Goal: Answer question/provide support: Share knowledge or assist other users

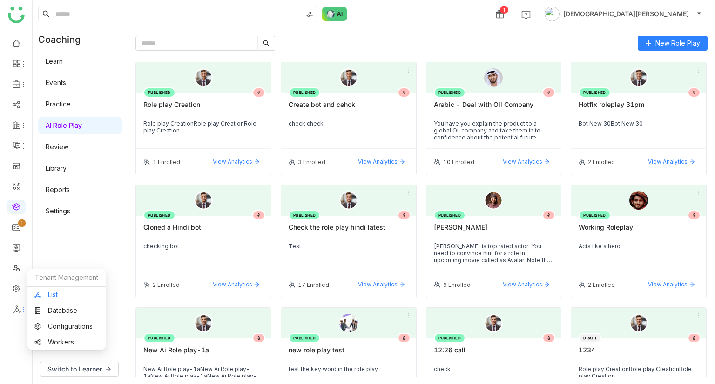
click at [57, 292] on link "List" at bounding box center [66, 295] width 64 height 7
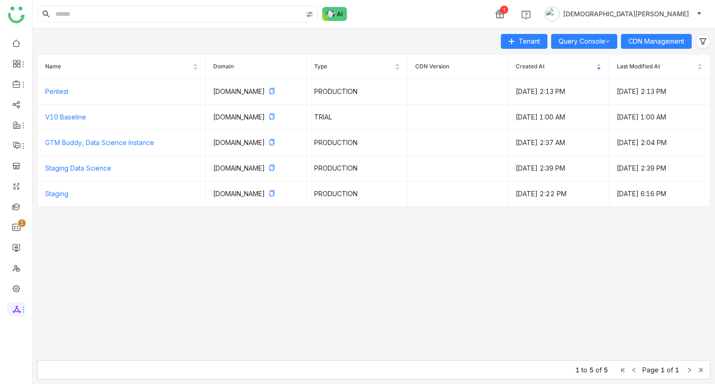
click at [661, 49] on div "Tenant Query Console CDN Management Name Domain Type CDN Version Created At Las…" at bounding box center [374, 206] width 682 height 356
click at [665, 44] on span "CDN Management" at bounding box center [656, 41] width 56 height 10
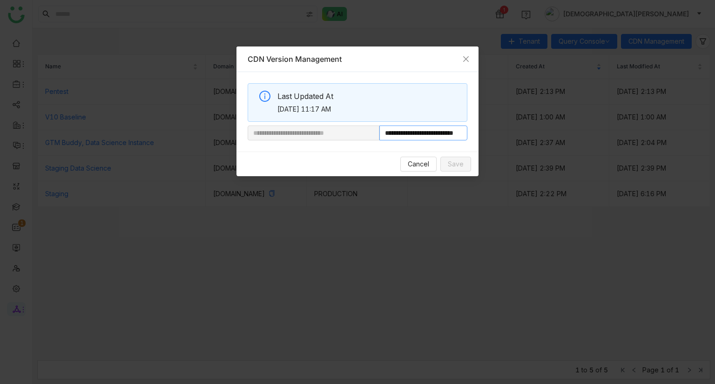
scroll to position [0, 35]
drag, startPoint x: 410, startPoint y: 134, endPoint x: 600, endPoint y: 120, distance: 190.9
click at [600, 120] on nz-modal-container "**********" at bounding box center [357, 192] width 715 height 384
paste input "**********"
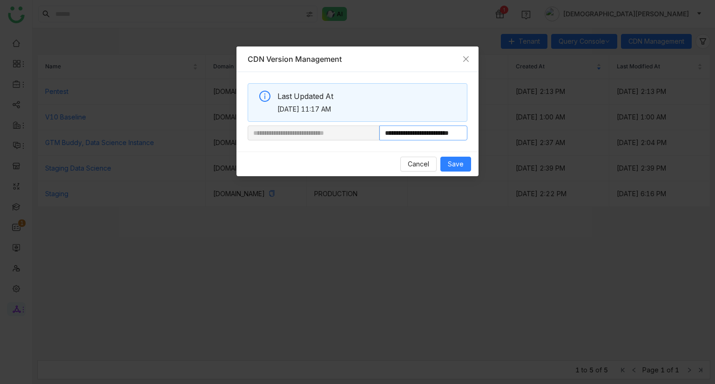
scroll to position [0, 25]
type input "**********"
click at [459, 162] on span "Save" at bounding box center [456, 164] width 16 height 10
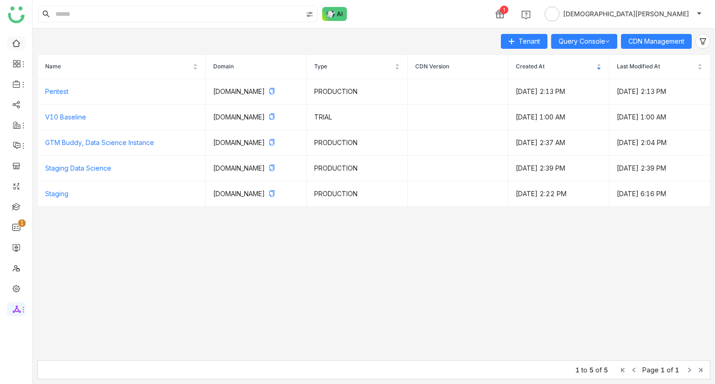
click at [15, 36] on ul "0 1 2 3 4 5 6 7 8 9" at bounding box center [16, 176] width 32 height 293
click at [20, 47] on link at bounding box center [16, 43] width 8 height 8
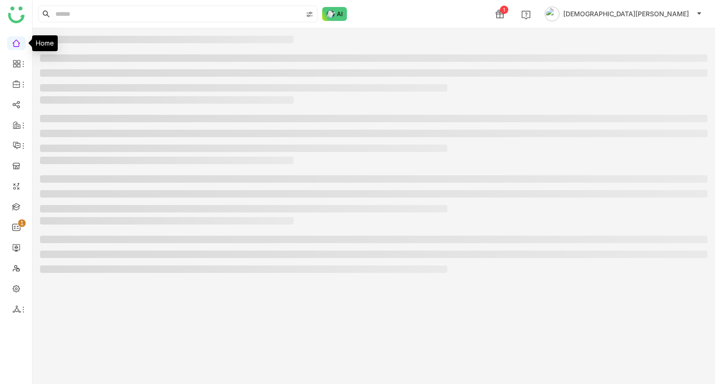
click at [20, 47] on link at bounding box center [16, 43] width 8 height 8
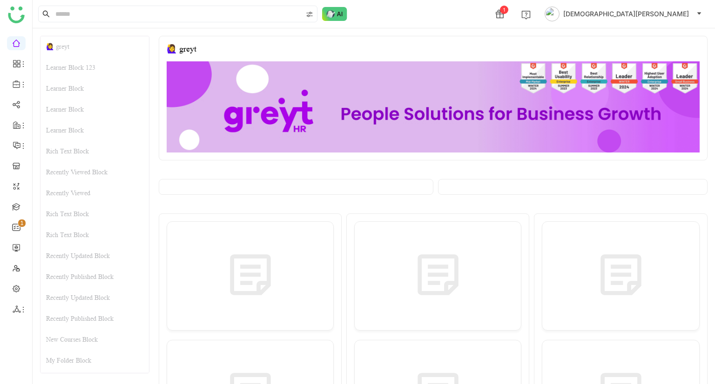
click at [78, 93] on div "Learner Block" at bounding box center [94, 88] width 108 height 21
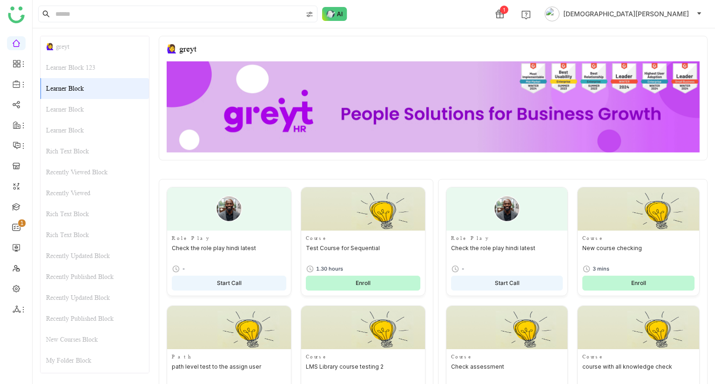
click at [79, 106] on div "Learner Block" at bounding box center [94, 109] width 108 height 21
click at [80, 130] on div "Learner Block" at bounding box center [94, 130] width 108 height 21
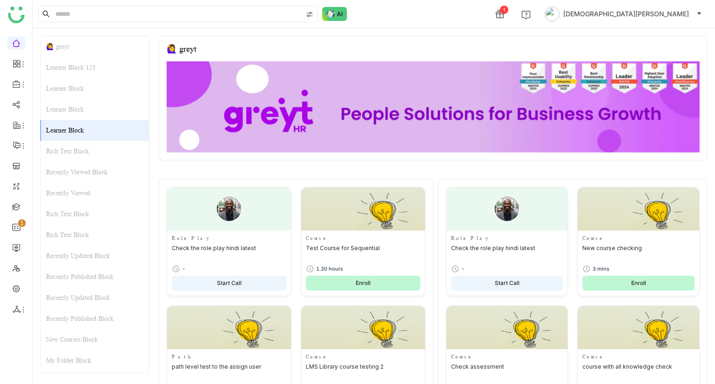
click at [80, 145] on div "Rich Text Block" at bounding box center [94, 151] width 108 height 21
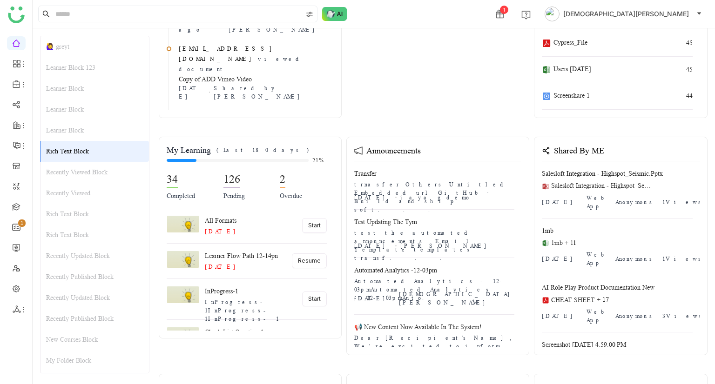
scroll to position [2681, 0]
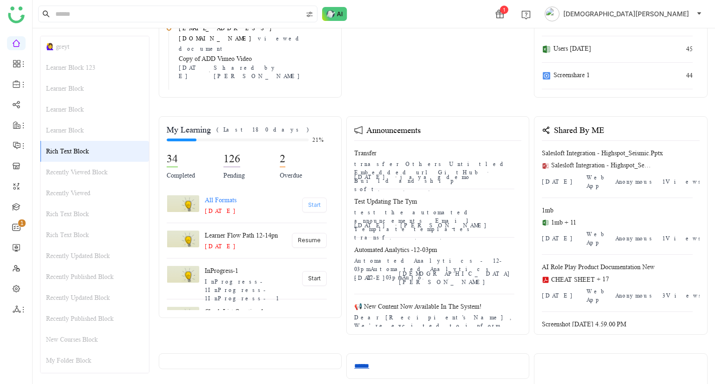
click at [311, 201] on span "Start" at bounding box center [314, 205] width 13 height 9
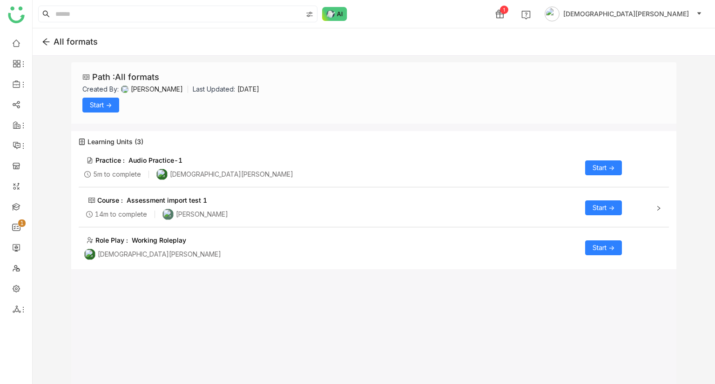
click at [47, 41] on icon at bounding box center [46, 42] width 7 height 7
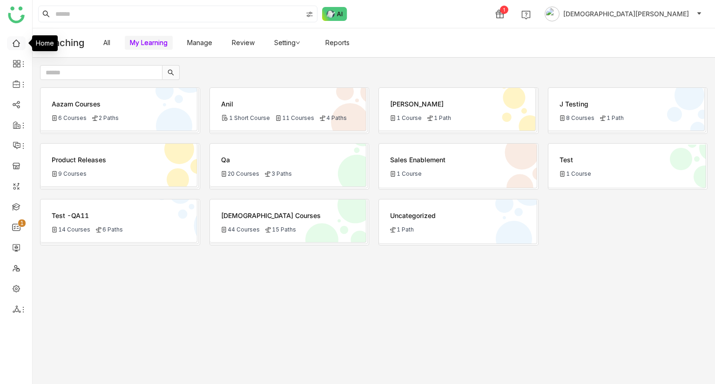
click at [13, 47] on link at bounding box center [16, 43] width 8 height 8
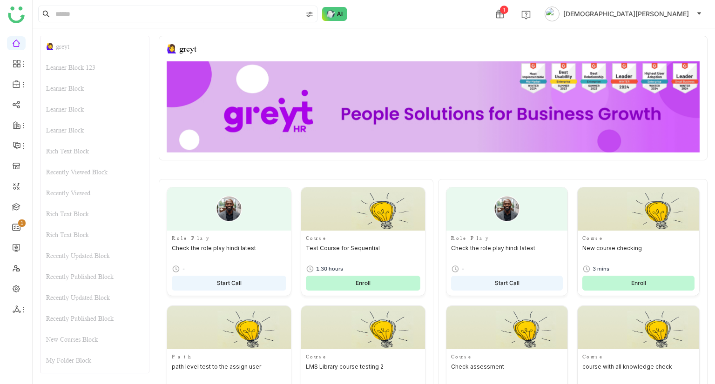
click at [84, 128] on div "Learner Block" at bounding box center [94, 130] width 108 height 21
click at [85, 150] on div "Rich Text Block" at bounding box center [94, 151] width 108 height 21
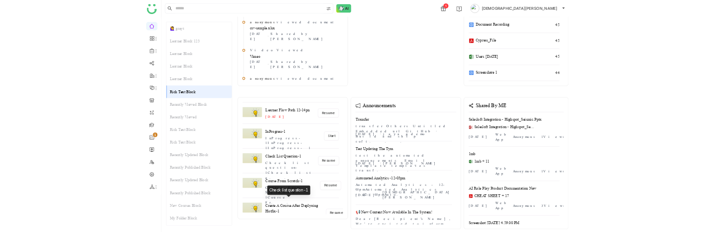
scroll to position [2699, 0]
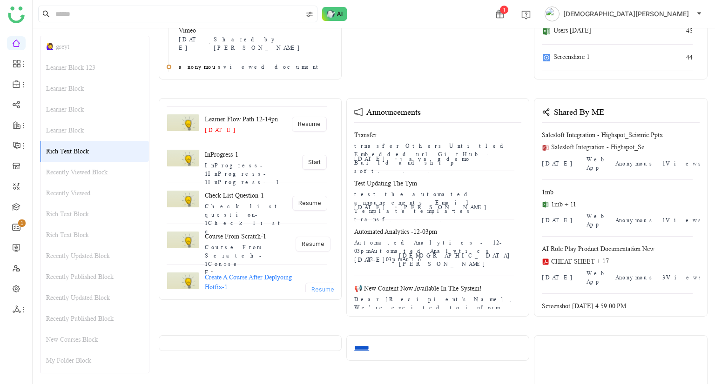
click at [311, 286] on span "Resume" at bounding box center [322, 290] width 23 height 9
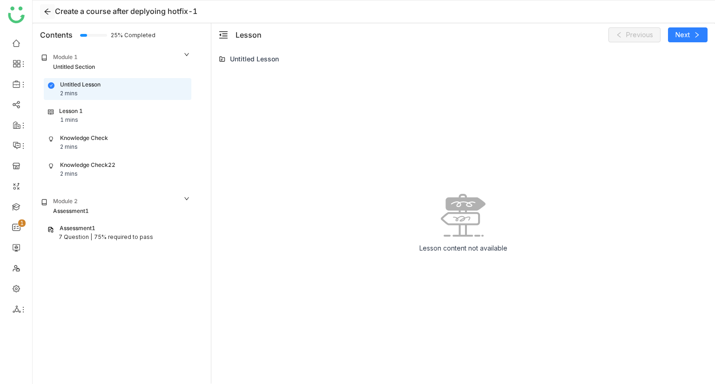
click at [45, 13] on icon at bounding box center [47, 11] width 7 height 7
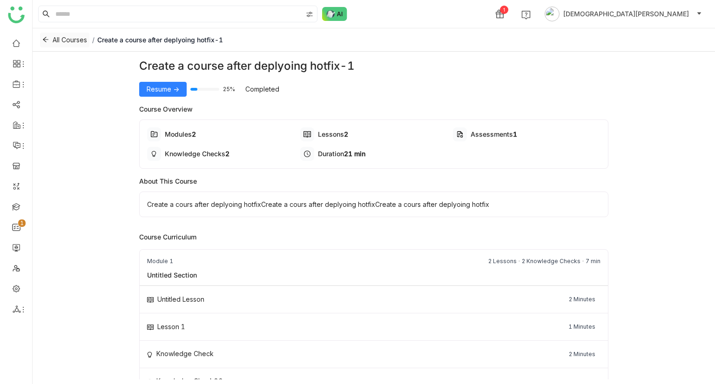
click at [50, 40] on button "All Courses" at bounding box center [64, 40] width 49 height 15
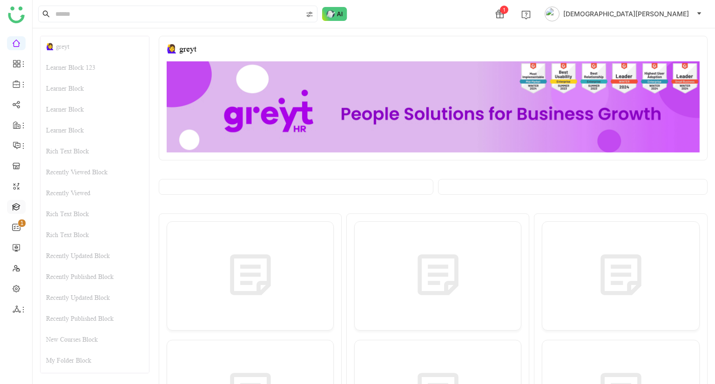
click at [16, 210] on link at bounding box center [16, 206] width 8 height 8
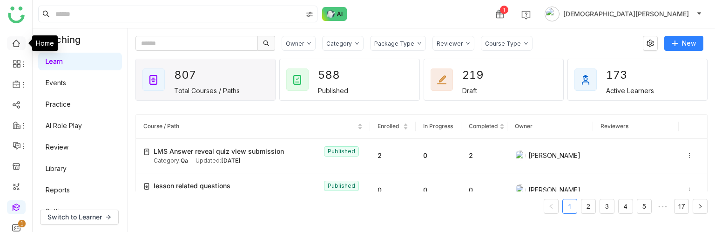
click at [17, 40] on link at bounding box center [16, 43] width 8 height 8
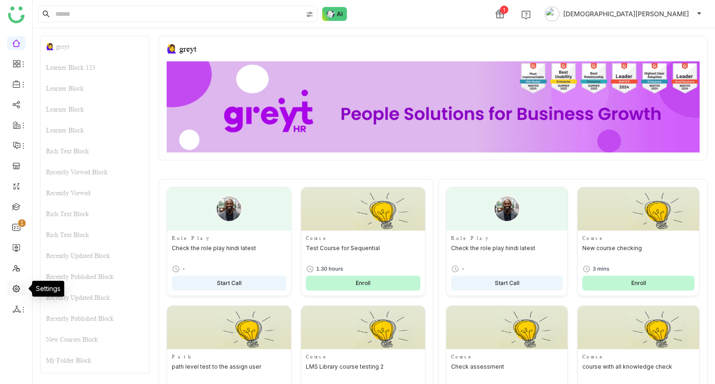
click at [20, 231] on link at bounding box center [16, 288] width 8 height 8
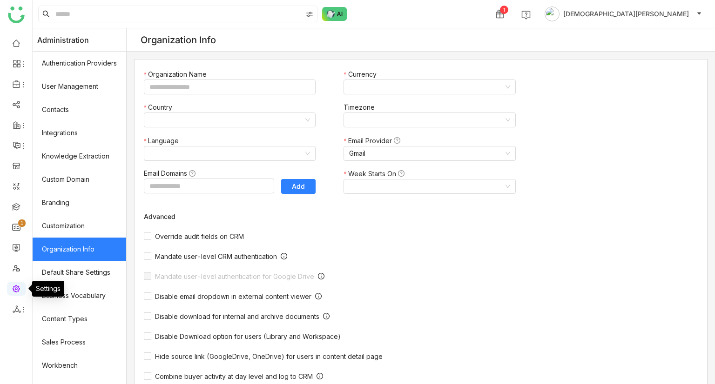
type input "*******"
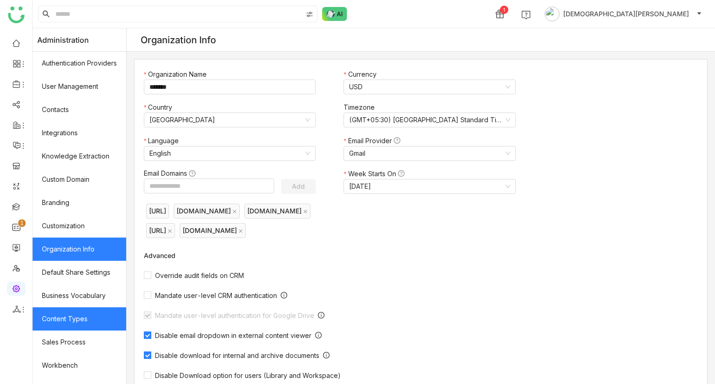
scroll to position [109, 0]
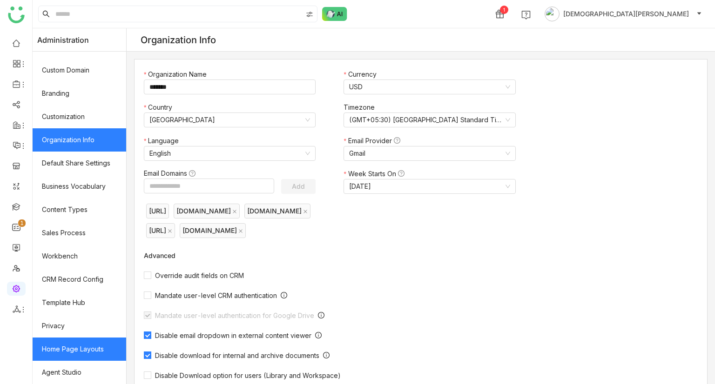
click at [63, 231] on link "Home Page Layouts" at bounding box center [80, 349] width 94 height 23
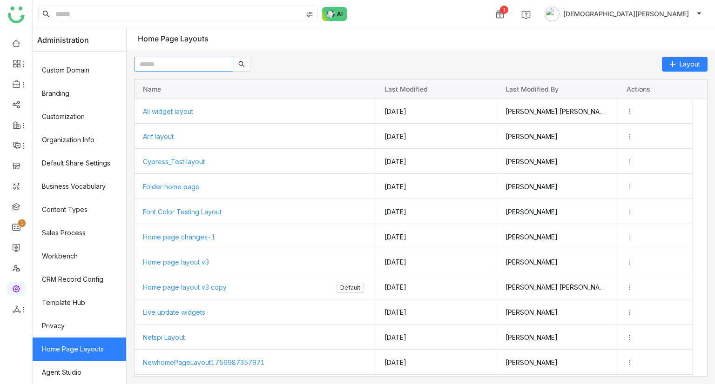
click at [186, 60] on input "text" at bounding box center [183, 64] width 99 height 15
paste input "**********"
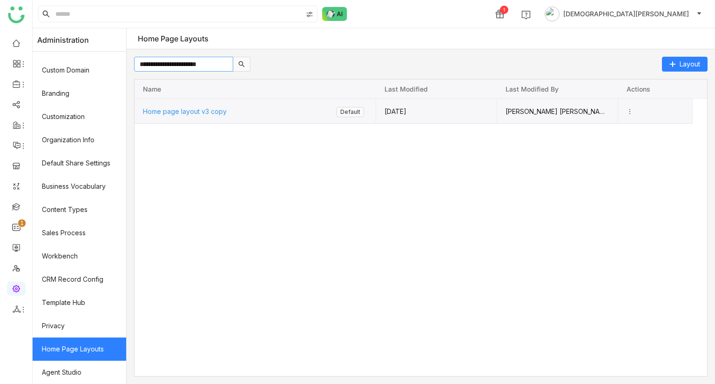
type input "**********"
click at [187, 114] on div "Home page layout v3 copy" at bounding box center [239, 111] width 195 height 25
click at [195, 109] on span "Home page layout v3 copy" at bounding box center [184, 111] width 84 height 8
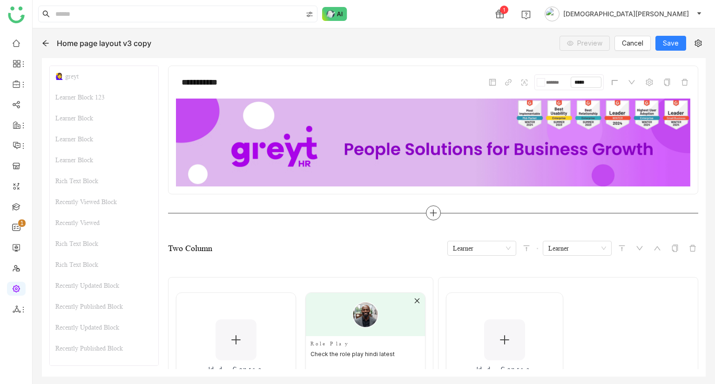
click at [431, 213] on icon at bounding box center [433, 213] width 8 height 8
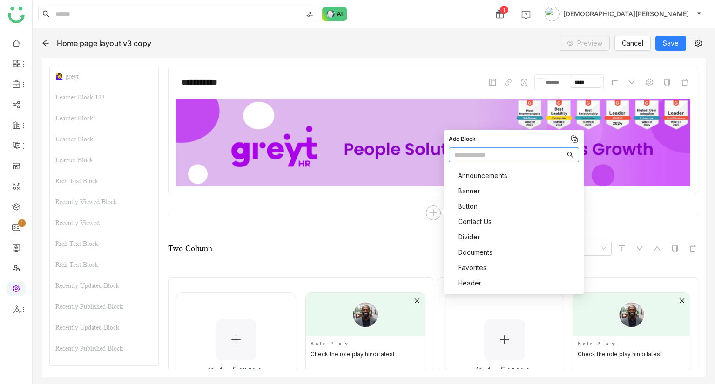
type input "*"
type input "**"
click at [479, 194] on span "My Learning" at bounding box center [484, 191] width 38 height 10
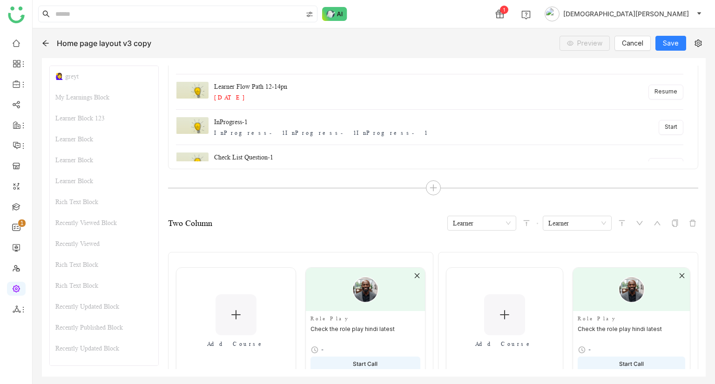
scroll to position [312, 0]
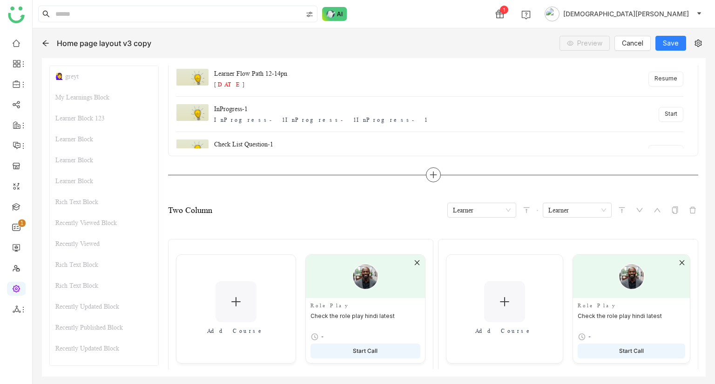
click at [433, 172] on icon at bounding box center [433, 175] width 1 height 7
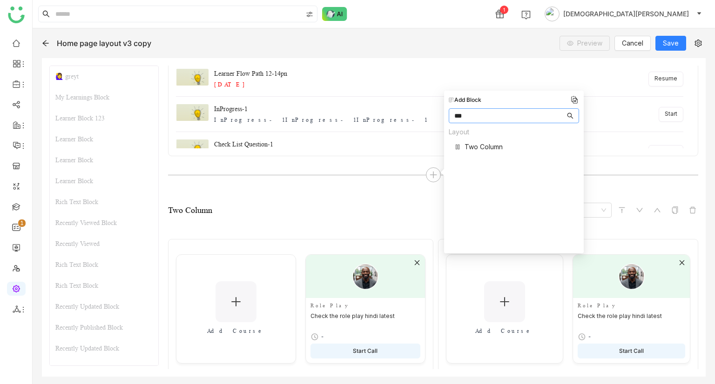
type input "***"
click at [477, 146] on span "Two Column" at bounding box center [484, 147] width 38 height 10
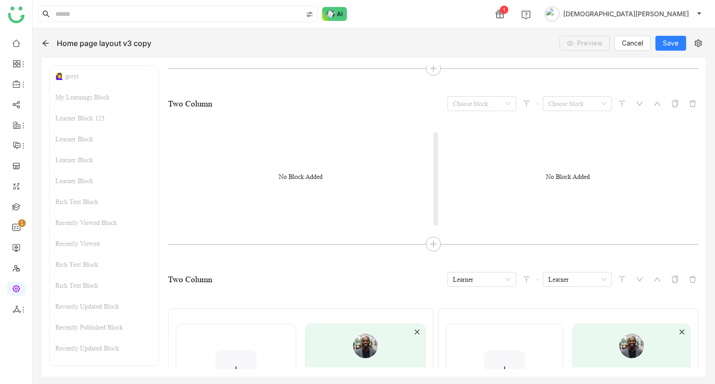
scroll to position [447, 0]
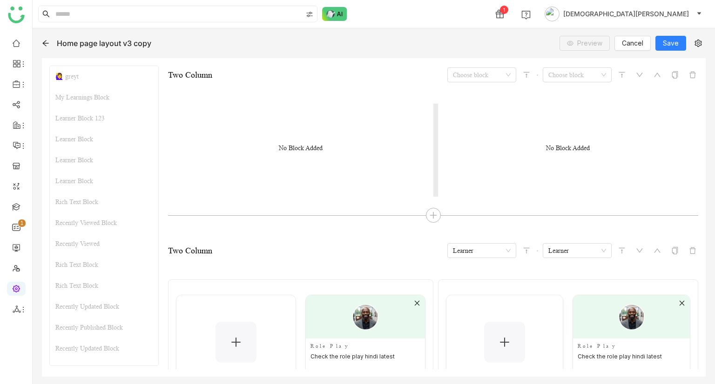
click at [283, 145] on div "No Block Added" at bounding box center [301, 148] width 44 height 8
click at [462, 73] on input at bounding box center [478, 75] width 51 height 14
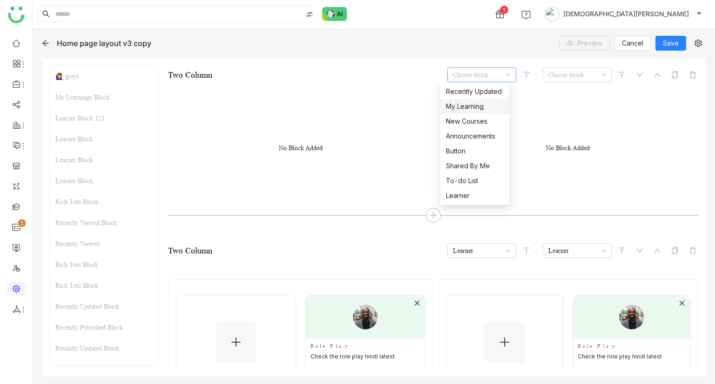
click at [468, 110] on div "My Learning" at bounding box center [475, 106] width 58 height 10
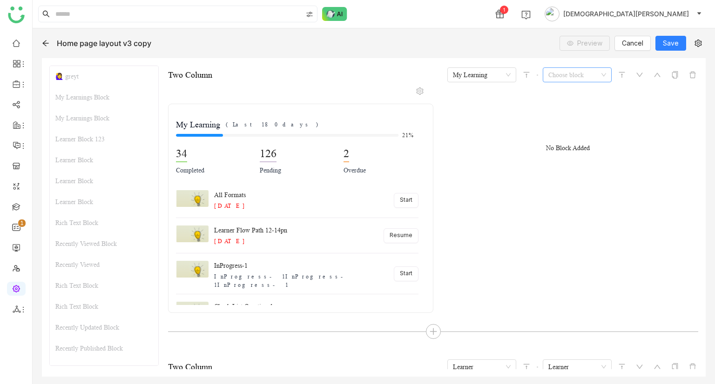
click at [551, 70] on input at bounding box center [573, 75] width 51 height 14
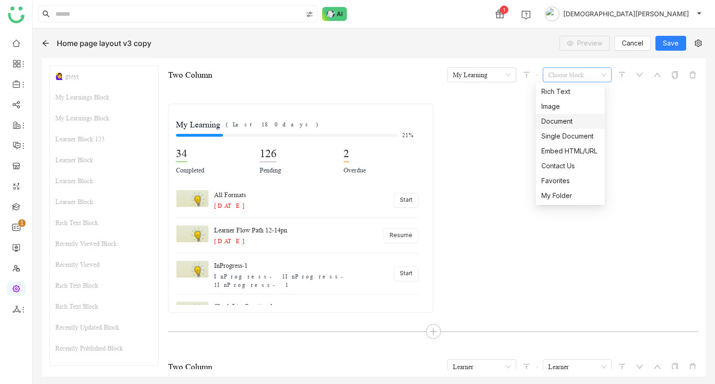
click at [560, 125] on div "Document" at bounding box center [570, 121] width 58 height 10
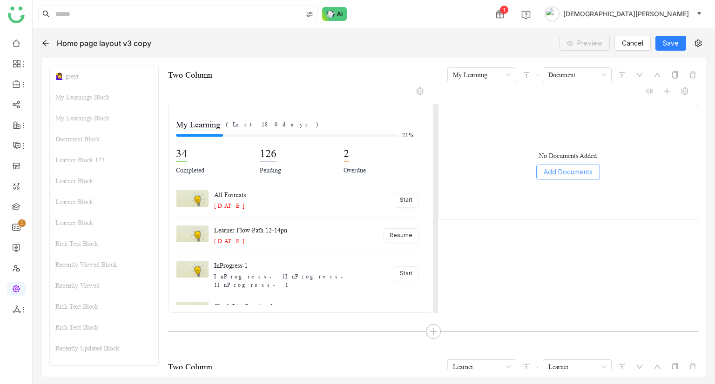
click at [555, 167] on span "Add Documents" at bounding box center [568, 172] width 49 height 10
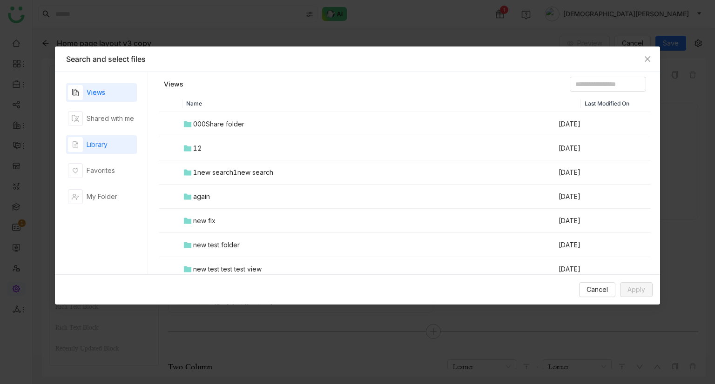
click at [97, 148] on div "Library" at bounding box center [97, 145] width 21 height 10
click at [214, 154] on td "01web" at bounding box center [369, 148] width 375 height 24
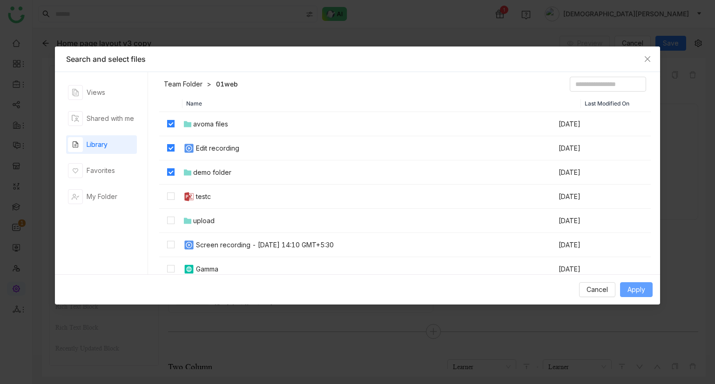
click at [639, 231] on span "Apply" at bounding box center [636, 290] width 18 height 10
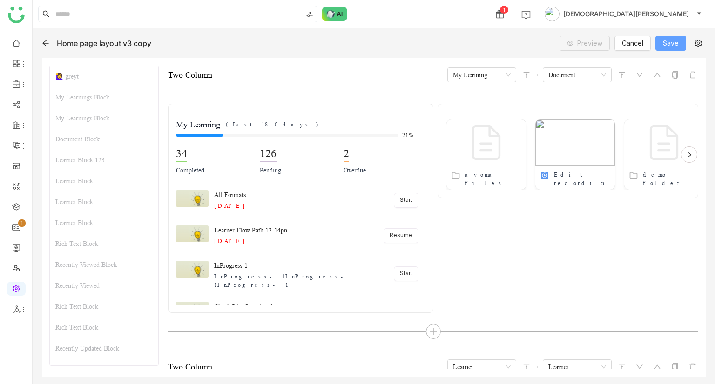
click at [671, 39] on span "Save" at bounding box center [671, 43] width 16 height 10
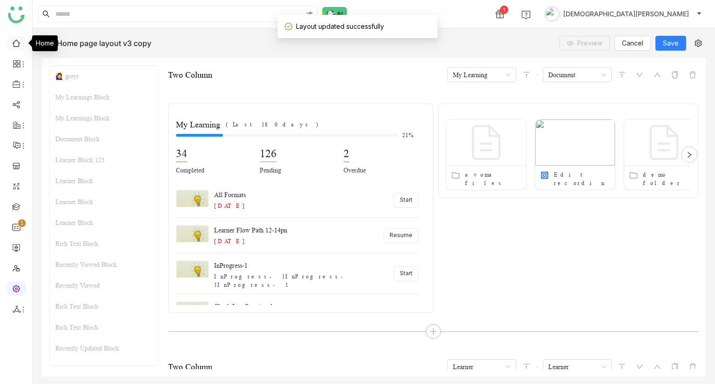
click at [17, 43] on link at bounding box center [16, 43] width 8 height 8
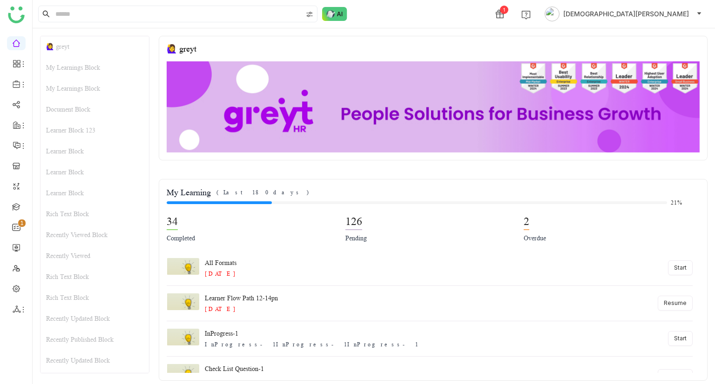
drag, startPoint x: 365, startPoint y: 237, endPoint x: 274, endPoint y: 225, distance: 92.0
click at [274, 225] on div "34 Completed 126 Pending 2 Overdue" at bounding box center [430, 229] width 526 height 44
click at [419, 231] on div "Pending" at bounding box center [429, 238] width 169 height 10
drag, startPoint x: 550, startPoint y: 231, endPoint x: 495, endPoint y: 219, distance: 56.2
click at [495, 219] on div "34 Completed 126 Pending 2 Overdue" at bounding box center [430, 229] width 526 height 44
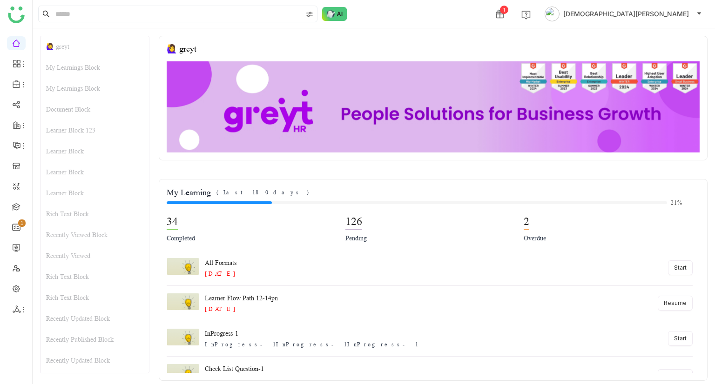
click at [418, 225] on div "126 Pending" at bounding box center [429, 229] width 169 height 29
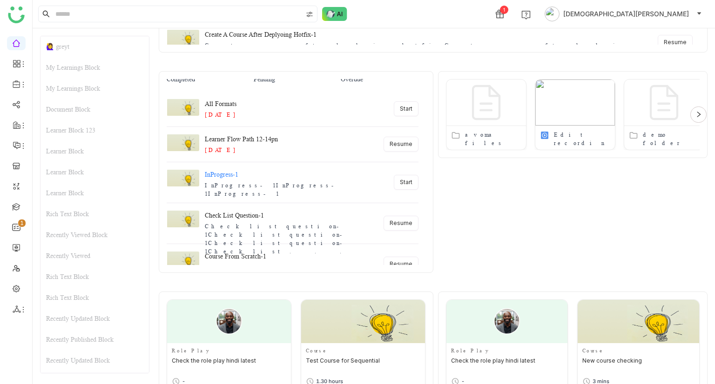
scroll to position [88, 0]
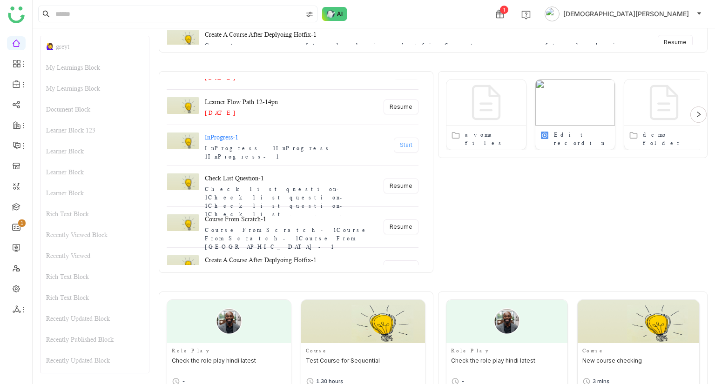
click at [400, 138] on button "Start" at bounding box center [406, 145] width 25 height 15
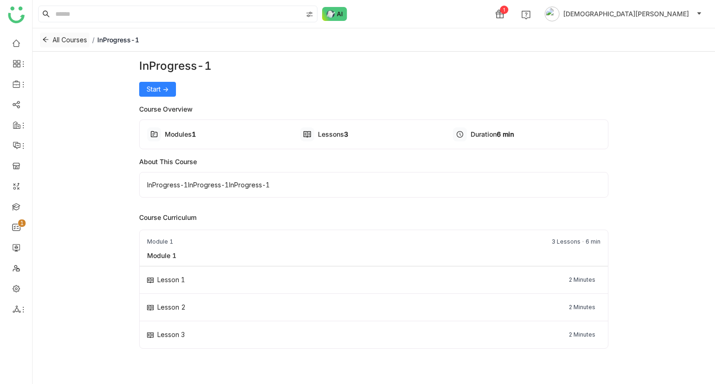
click at [54, 40] on span "All Courses" at bounding box center [70, 40] width 34 height 10
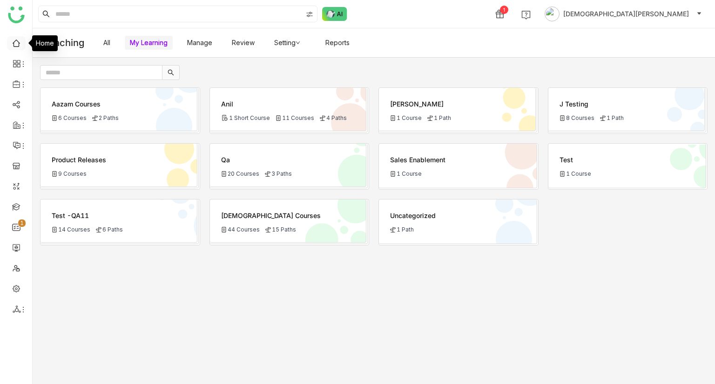
click at [12, 44] on link at bounding box center [16, 43] width 8 height 8
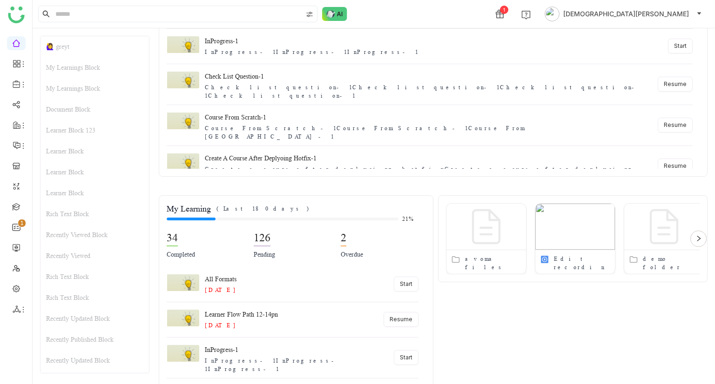
scroll to position [257, 0]
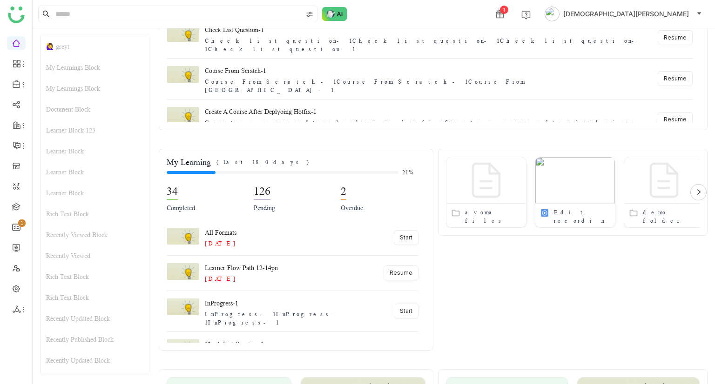
scroll to position [288, 0]
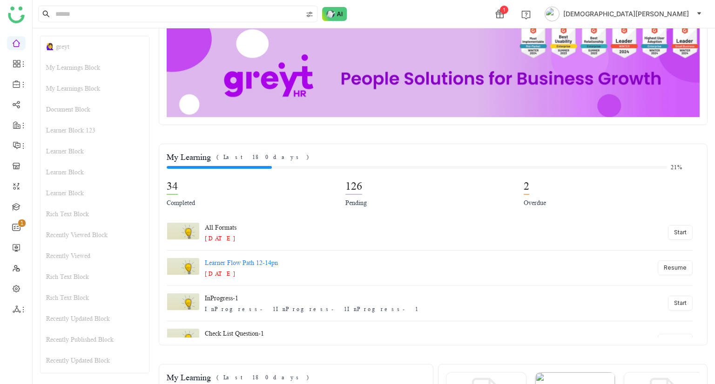
scroll to position [35, 0]
click at [12, 272] on link at bounding box center [16, 268] width 8 height 8
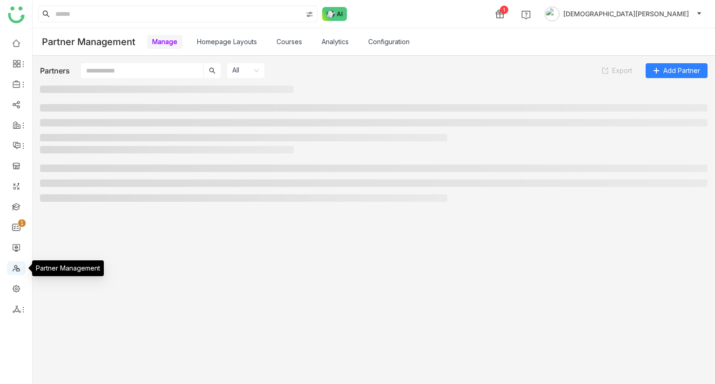
click at [17, 265] on link at bounding box center [16, 268] width 8 height 8
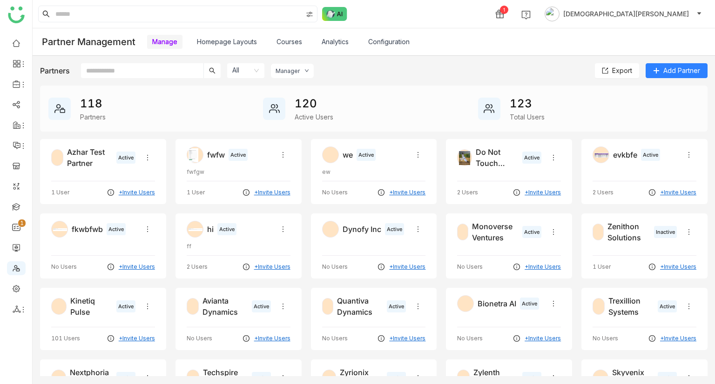
click at [247, 38] on link "Homepage Layouts" at bounding box center [227, 42] width 60 height 8
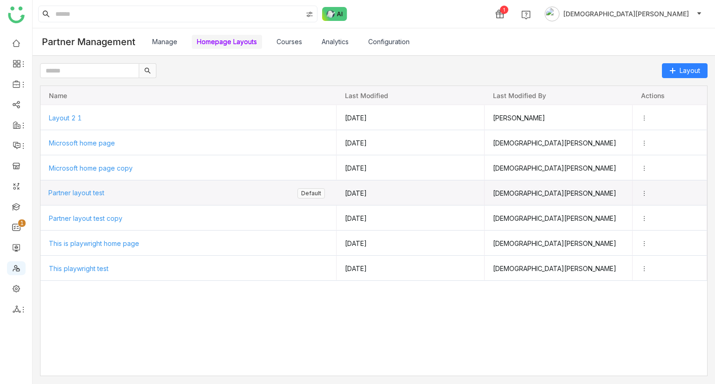
click at [90, 192] on span "Partner layout test" at bounding box center [76, 193] width 56 height 8
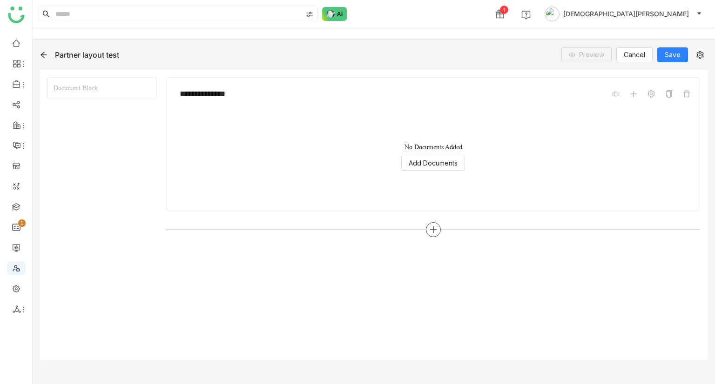
click at [432, 231] on icon at bounding box center [433, 230] width 8 height 8
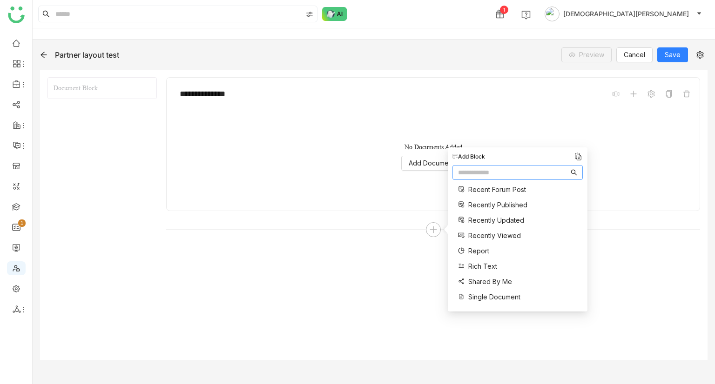
scroll to position [188, 0]
click at [46, 54] on icon at bounding box center [43, 54] width 7 height 7
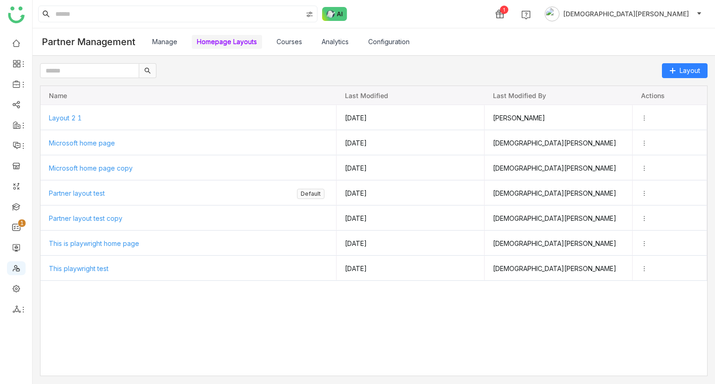
click at [281, 44] on link "Courses" at bounding box center [289, 42] width 26 height 8
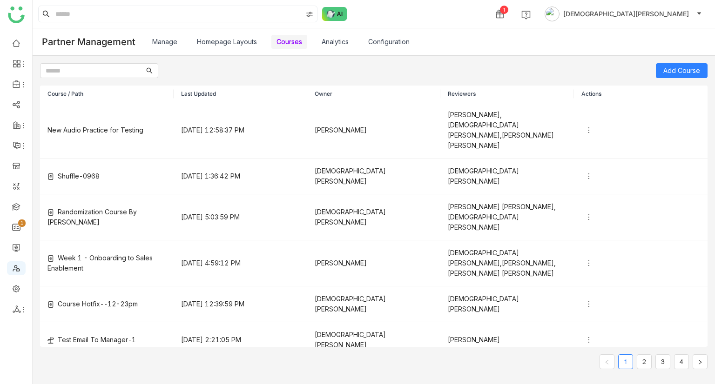
click at [332, 40] on link "Analytics" at bounding box center [335, 42] width 27 height 8
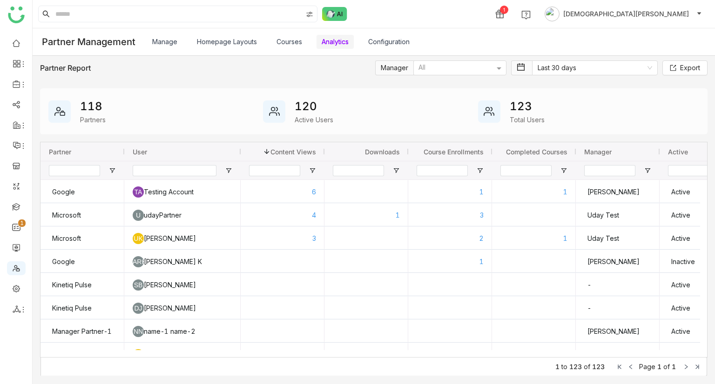
click at [292, 38] on link "Courses" at bounding box center [289, 42] width 26 height 8
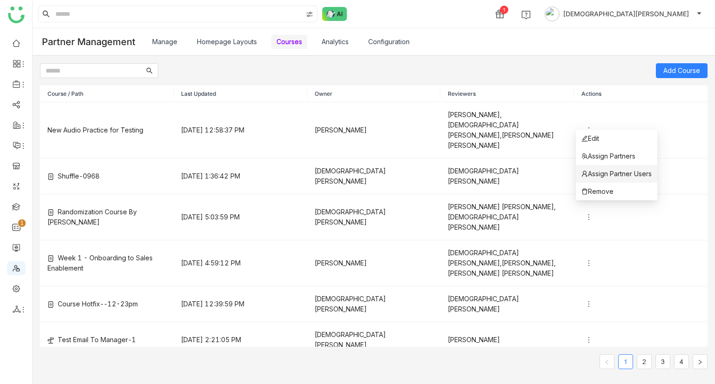
click at [608, 175] on span "Assign Partner Users" at bounding box center [616, 174] width 70 height 10
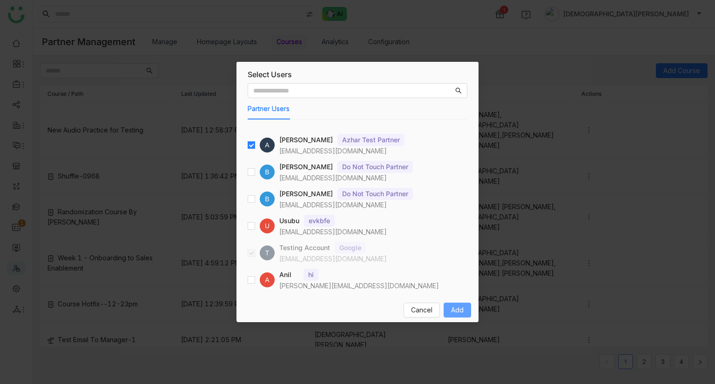
click at [449, 307] on button "Add" at bounding box center [457, 310] width 27 height 15
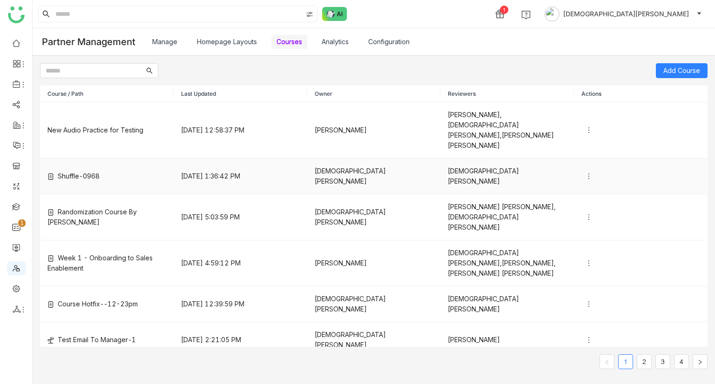
scroll to position [79, 0]
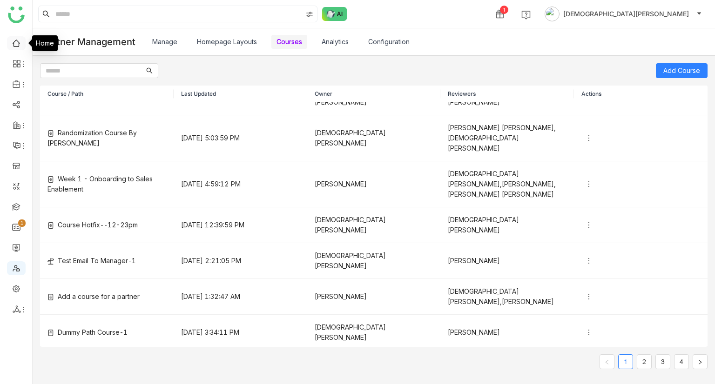
click at [16, 45] on link at bounding box center [16, 43] width 8 height 8
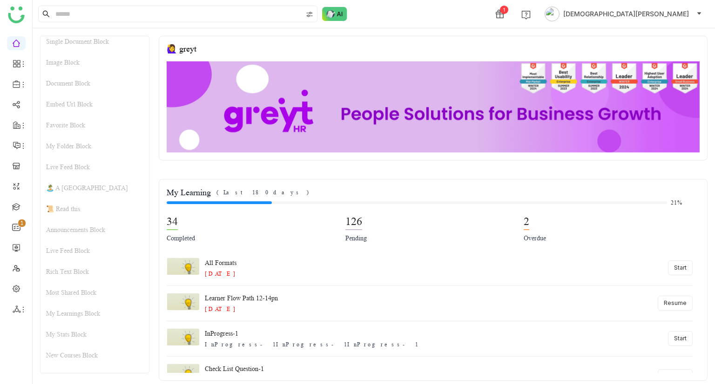
scroll to position [731, 0]
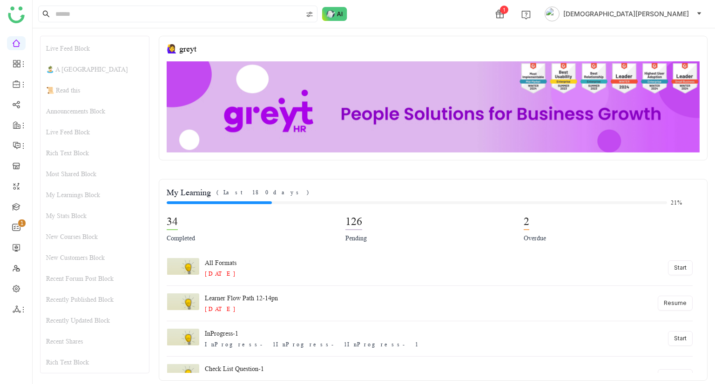
click at [88, 89] on div "📜 Read this" at bounding box center [94, 90] width 108 height 21
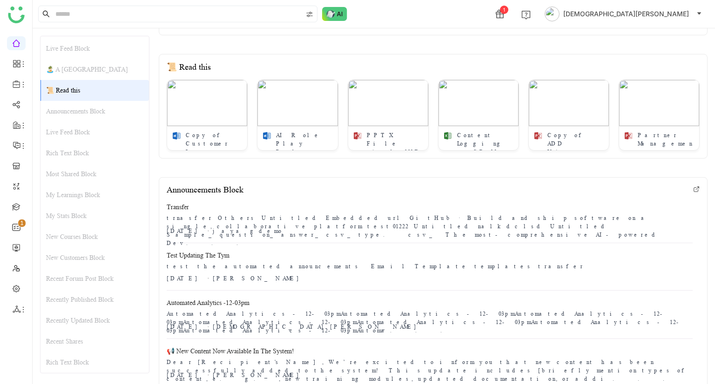
scroll to position [4143, 0]
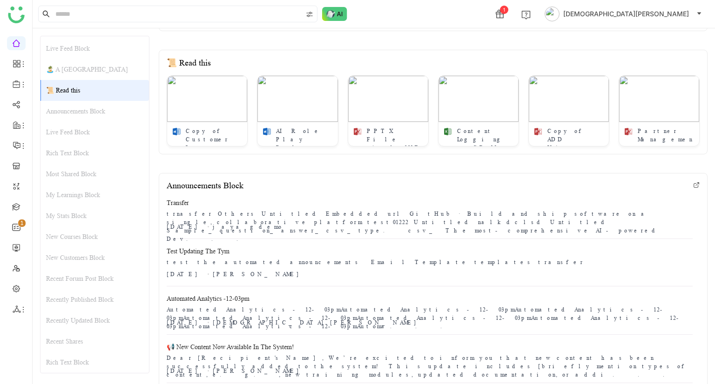
click at [73, 76] on div "🏝️ A Calming Beach House" at bounding box center [94, 69] width 108 height 21
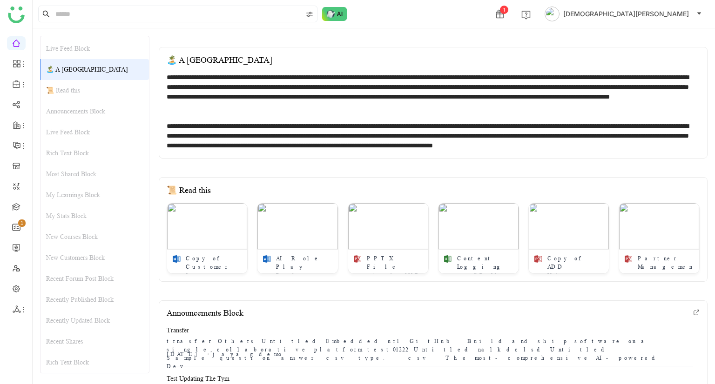
scroll to position [4012, 0]
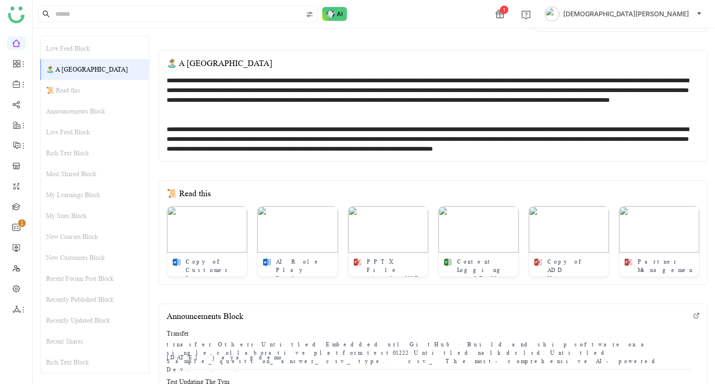
click at [74, 83] on div "📜 Read this" at bounding box center [94, 90] width 108 height 21
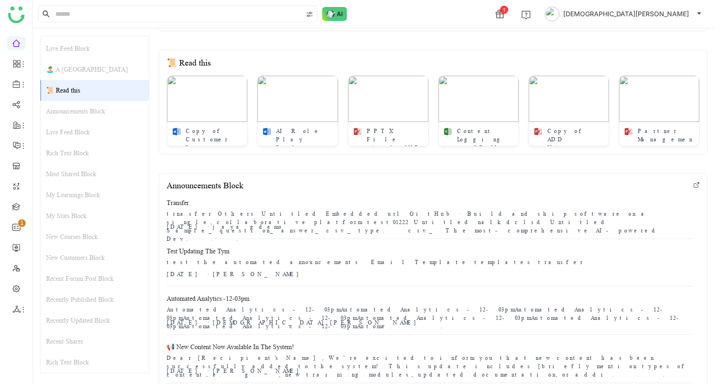
click at [86, 109] on div "Announcements Block" at bounding box center [94, 111] width 108 height 21
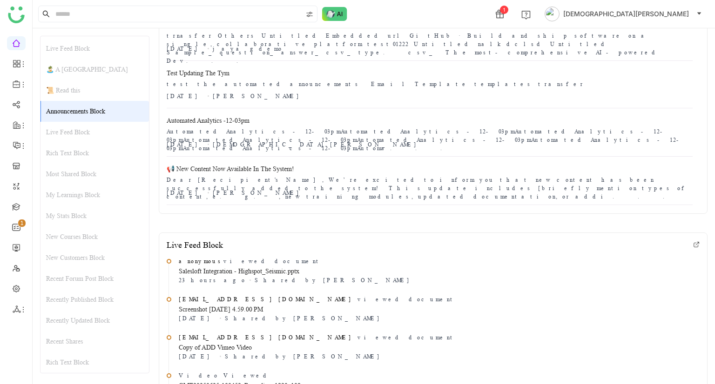
scroll to position [4347, 0]
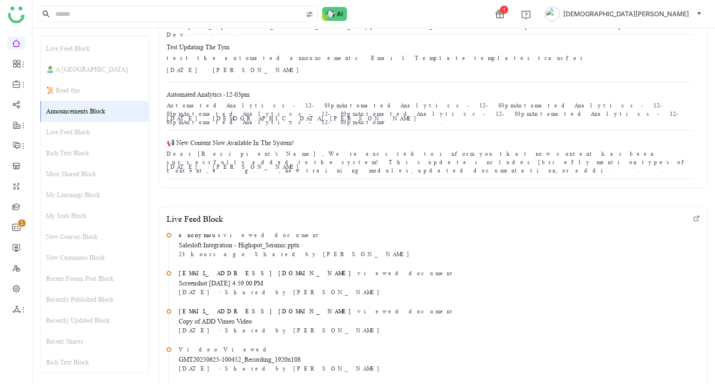
click at [86, 133] on div "Live Feed Block" at bounding box center [94, 132] width 108 height 21
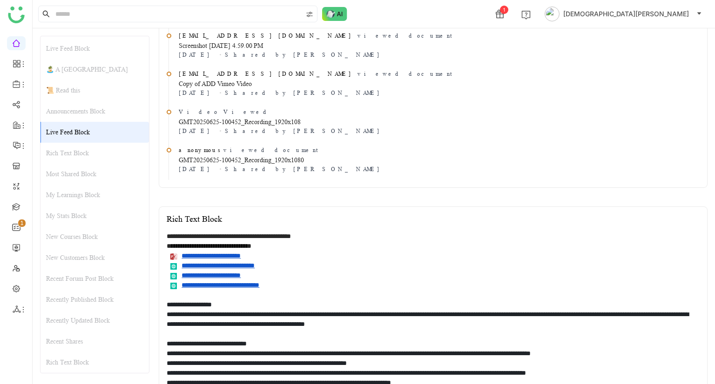
click at [86, 151] on div "Rich Text Block" at bounding box center [94, 153] width 108 height 21
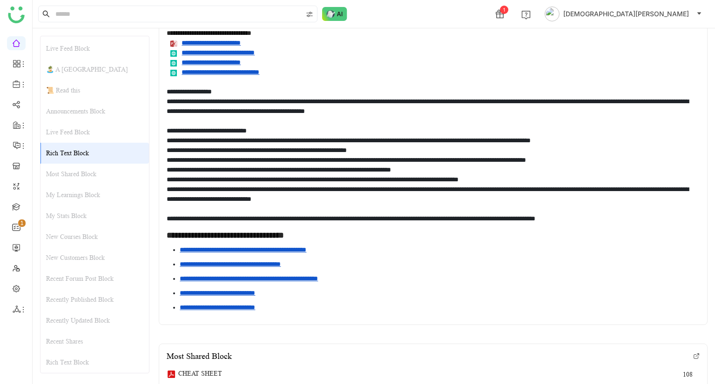
scroll to position [4823, 0]
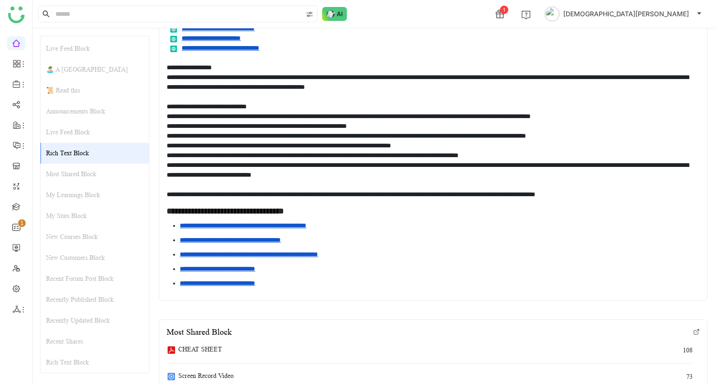
click at [88, 168] on div "Most Shared Block" at bounding box center [94, 174] width 108 height 21
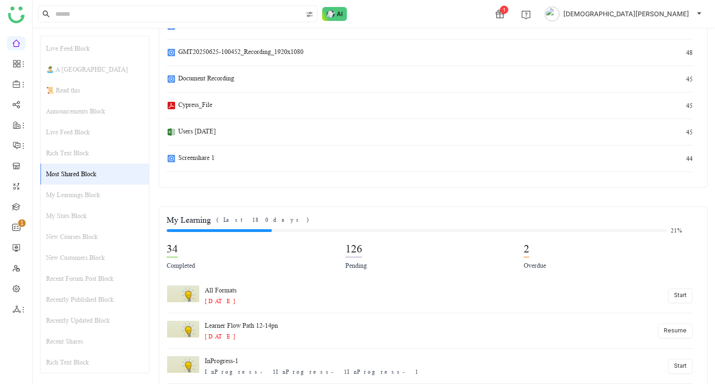
click at [89, 191] on div "My Learnings Block" at bounding box center [94, 195] width 108 height 21
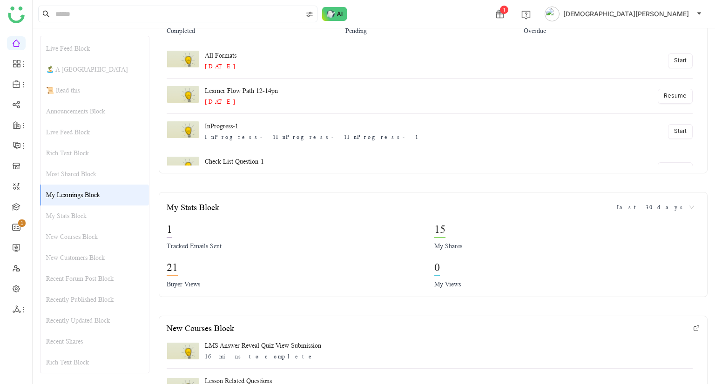
scroll to position [5411, 0]
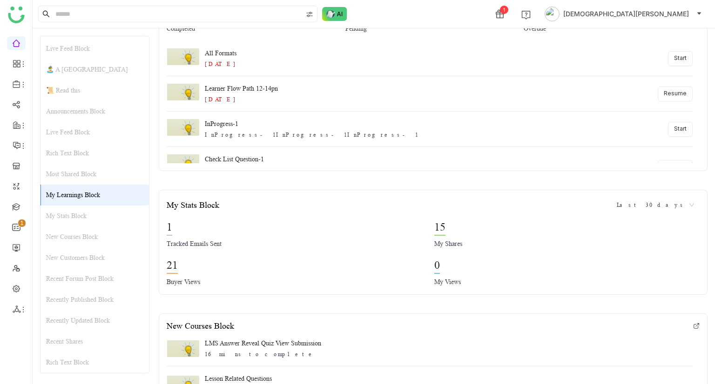
click at [88, 211] on div "My Stats Block" at bounding box center [94, 216] width 108 height 21
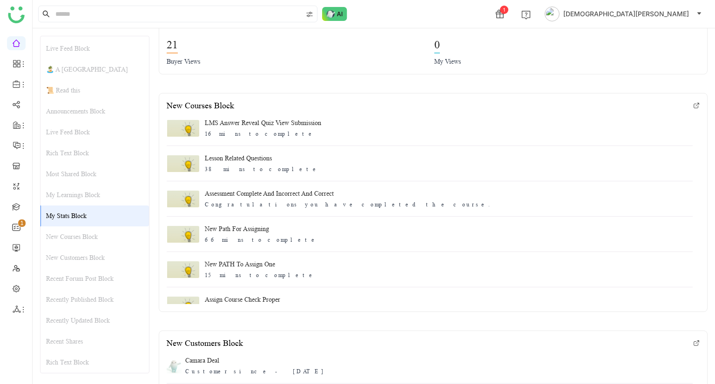
click at [82, 243] on div "New Courses Block" at bounding box center [94, 237] width 108 height 21
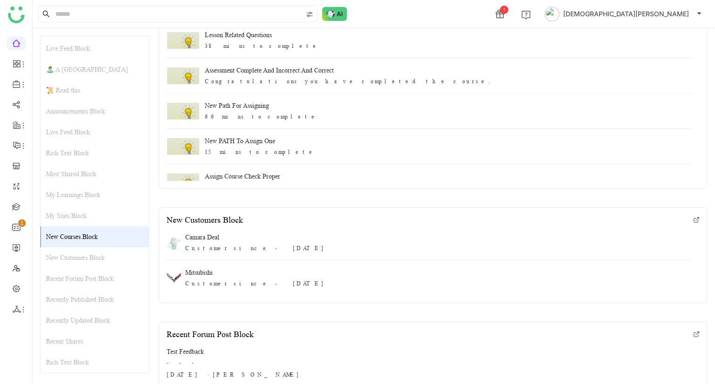
click at [82, 255] on div "New Customers Block" at bounding box center [94, 258] width 108 height 21
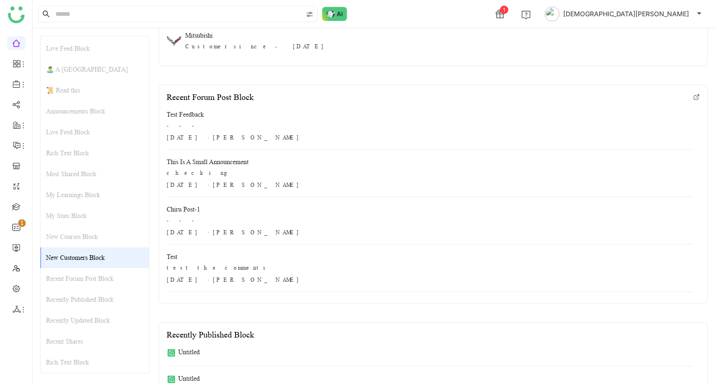
click at [78, 280] on div "Recent Forum Post Block" at bounding box center [94, 279] width 108 height 21
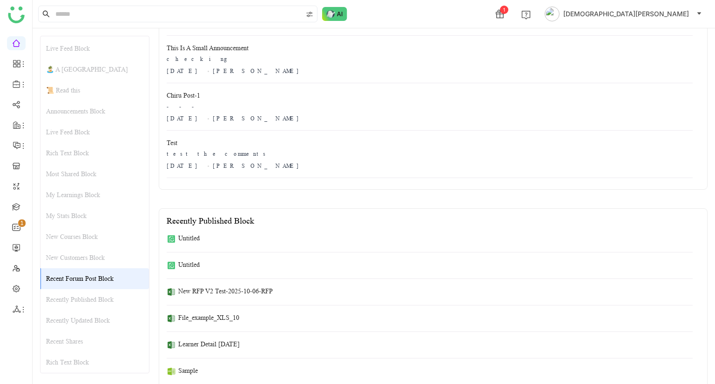
click at [72, 298] on div "Recently Published Block" at bounding box center [94, 300] width 108 height 21
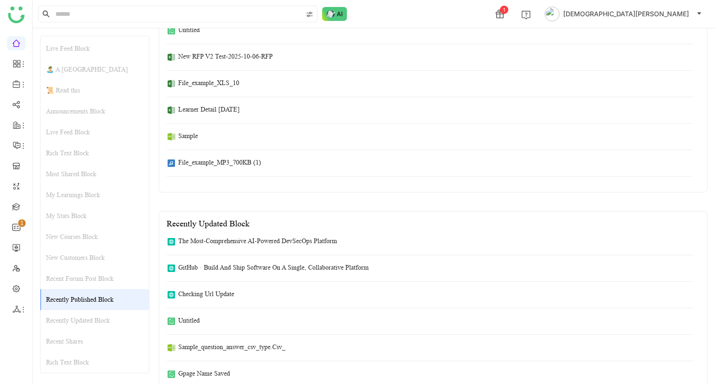
scroll to position [6344, 0]
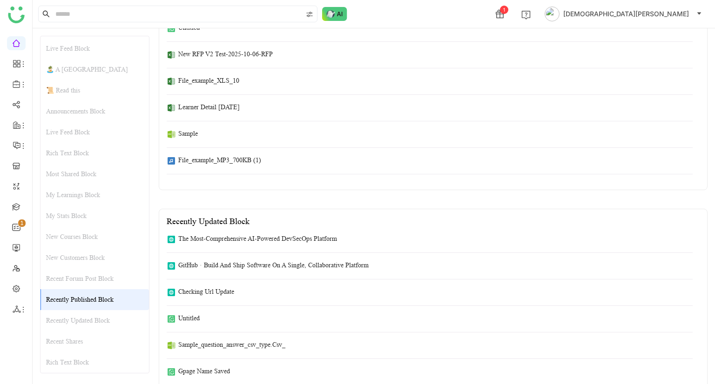
click at [74, 319] on div "Recently Updated Block" at bounding box center [94, 320] width 108 height 21
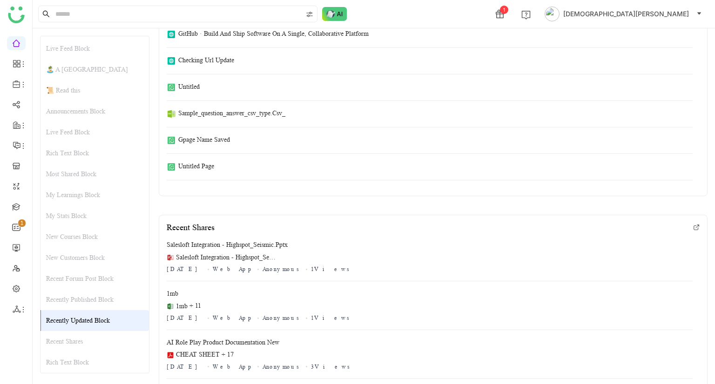
scroll to position [6582, 0]
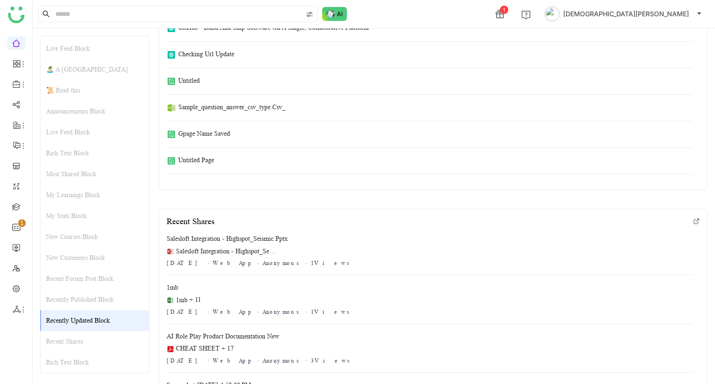
click at [74, 319] on div "Recently Updated Block" at bounding box center [94, 320] width 108 height 21
click at [75, 344] on div "Recent Shares" at bounding box center [94, 341] width 108 height 21
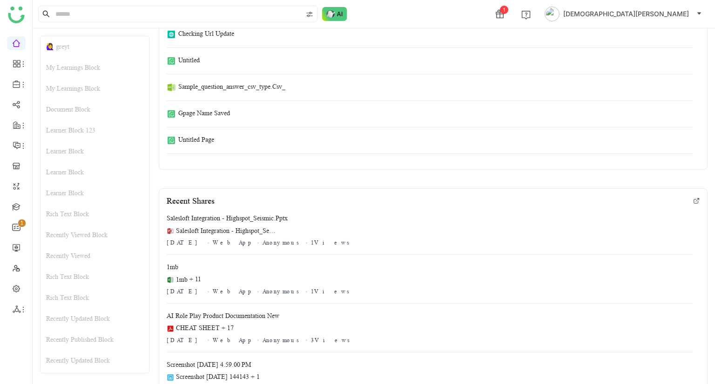
scroll to position [6602, 0]
click at [59, 84] on link "Dashboard" at bounding box center [64, 85] width 61 height 7
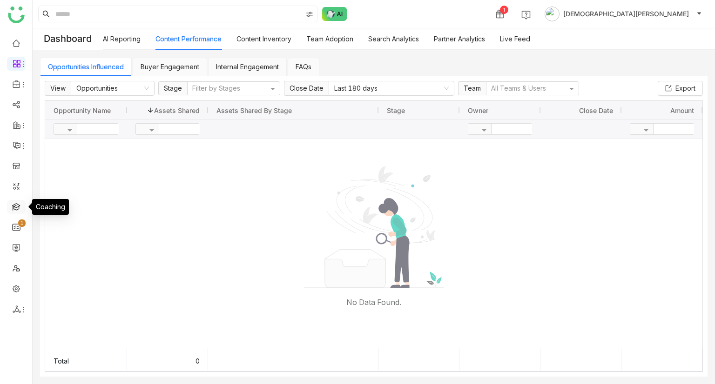
click at [20, 203] on link at bounding box center [16, 206] width 8 height 8
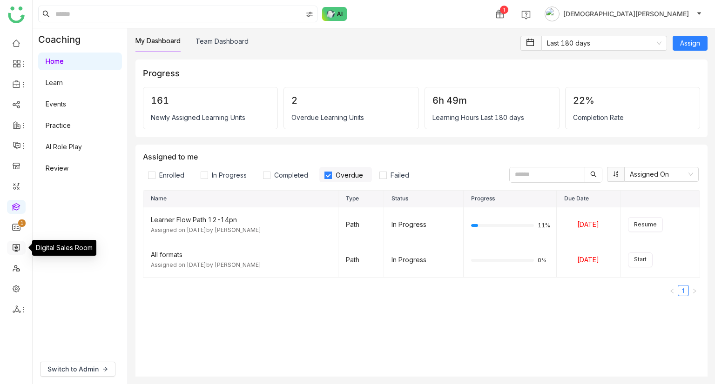
click at [15, 248] on link at bounding box center [16, 247] width 8 height 8
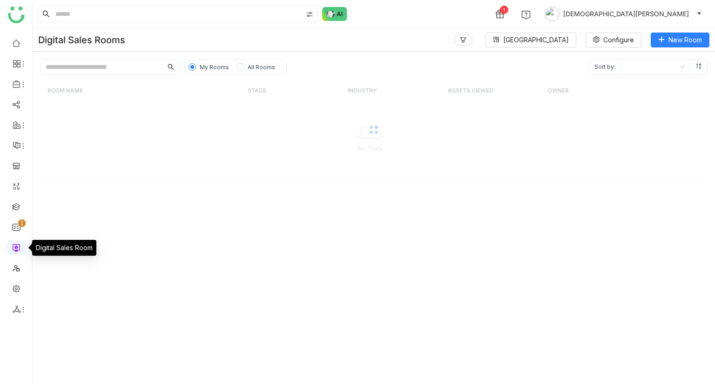
click at [15, 248] on link at bounding box center [16, 247] width 8 height 8
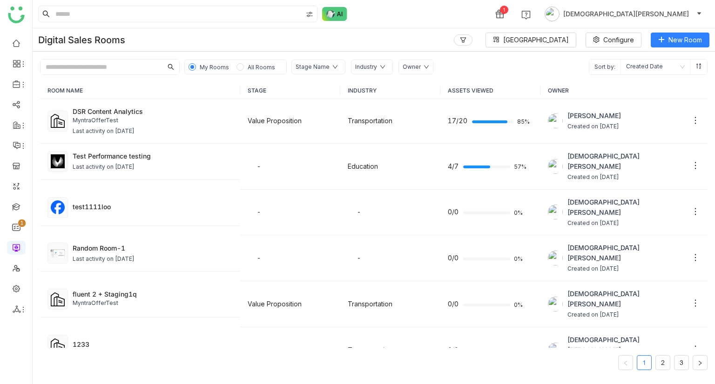
click at [263, 66] on span "All Rooms" at bounding box center [261, 67] width 27 height 7
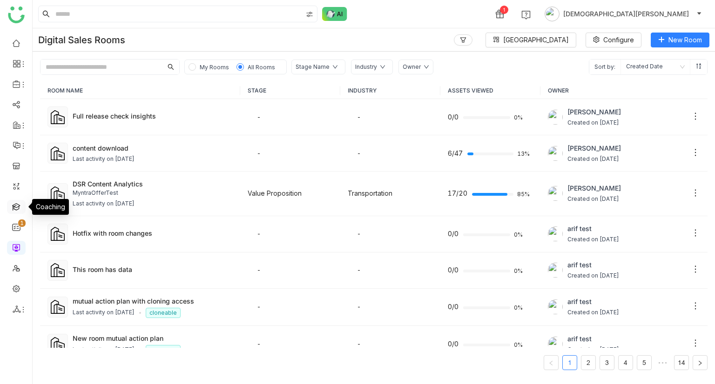
click at [14, 210] on link at bounding box center [16, 206] width 8 height 8
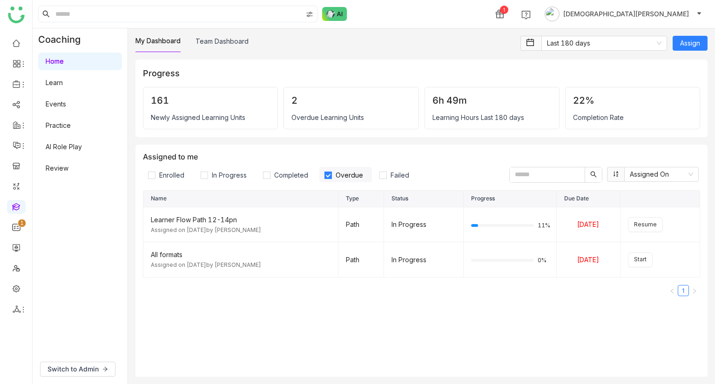
click at [76, 143] on link "AI Role Play" at bounding box center [64, 147] width 36 height 8
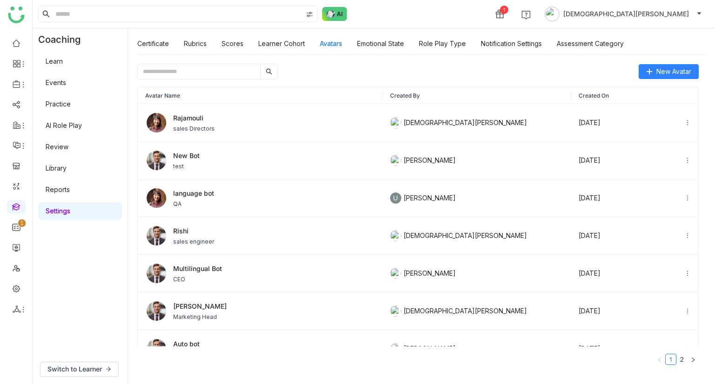
click at [77, 125] on link "AI Role Play" at bounding box center [64, 125] width 36 height 8
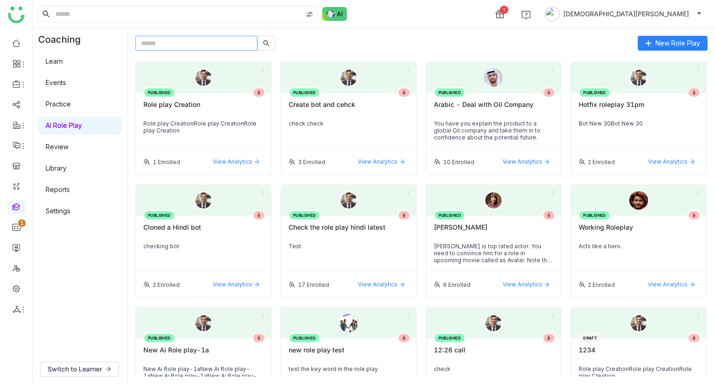
click at [214, 47] on input "text" at bounding box center [196, 43] width 122 height 15
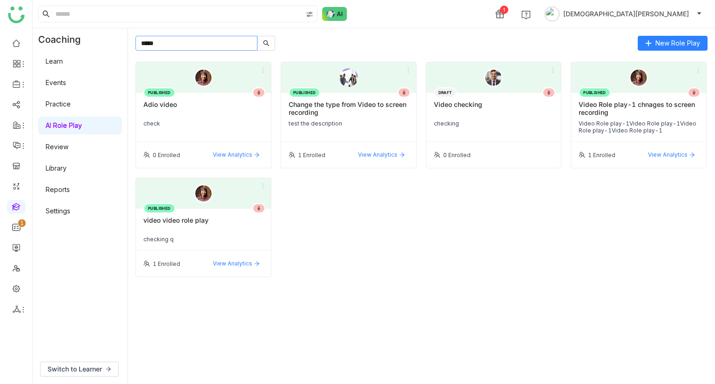
type input "*****"
click at [222, 236] on div "checking q" at bounding box center [203, 239] width 120 height 7
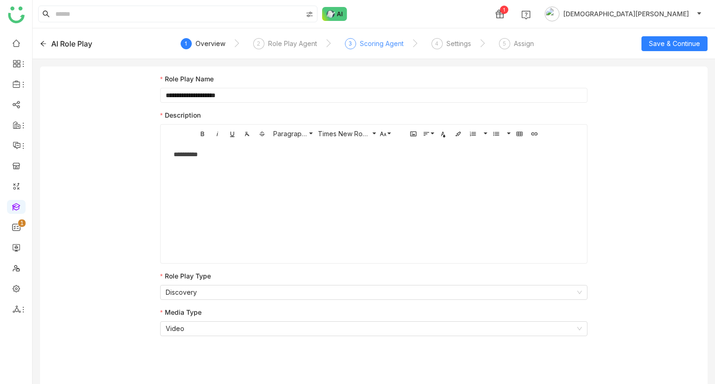
click at [384, 40] on div "Scoring Agent" at bounding box center [382, 43] width 44 height 11
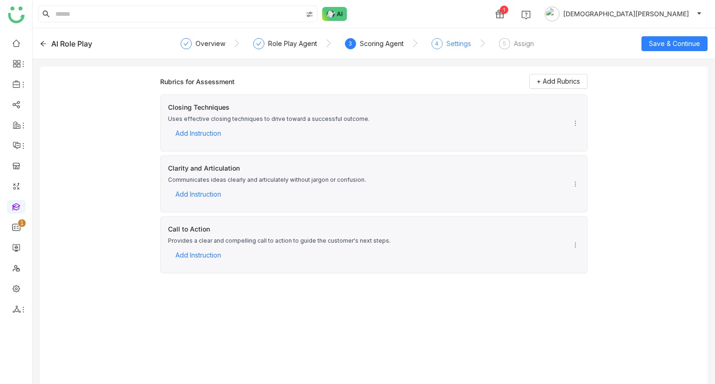
click at [465, 40] on div "Settings" at bounding box center [458, 43] width 25 height 11
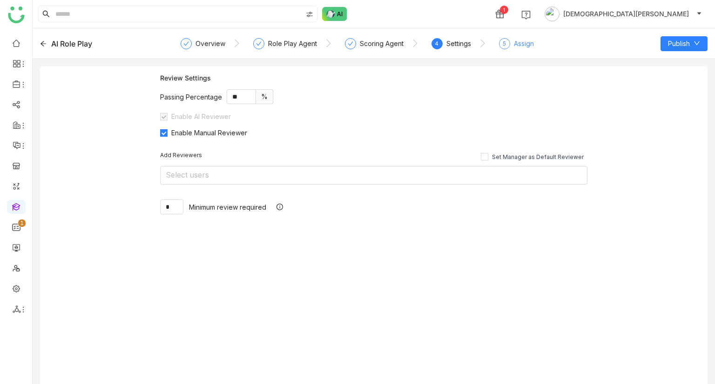
click at [519, 41] on div "Assign" at bounding box center [524, 43] width 20 height 11
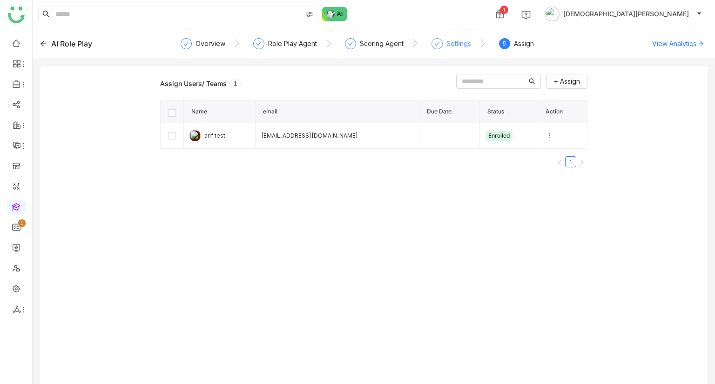
click at [458, 46] on div "Settings" at bounding box center [458, 43] width 25 height 11
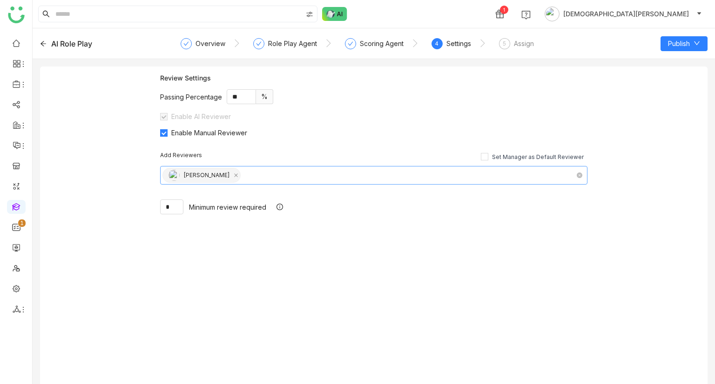
click at [231, 173] on nz-select-top-control "Arif uddin" at bounding box center [373, 175] width 427 height 19
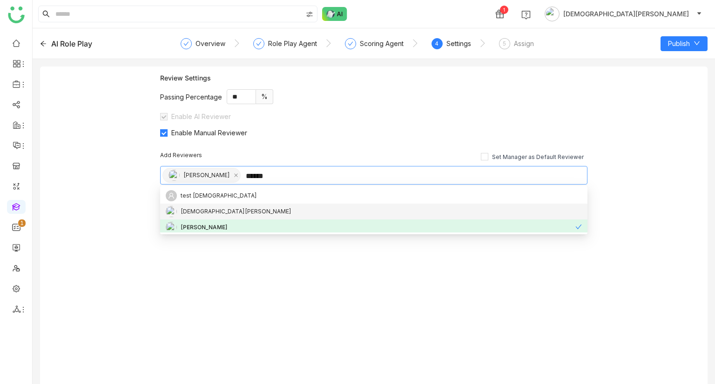
type input "******"
click at [217, 216] on div "[DEMOGRAPHIC_DATA][PERSON_NAME]" at bounding box center [236, 212] width 111 height 10
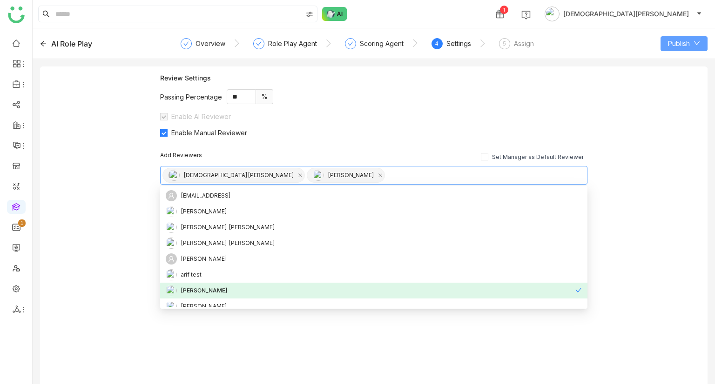
click at [698, 36] on button "Publish" at bounding box center [683, 43] width 47 height 15
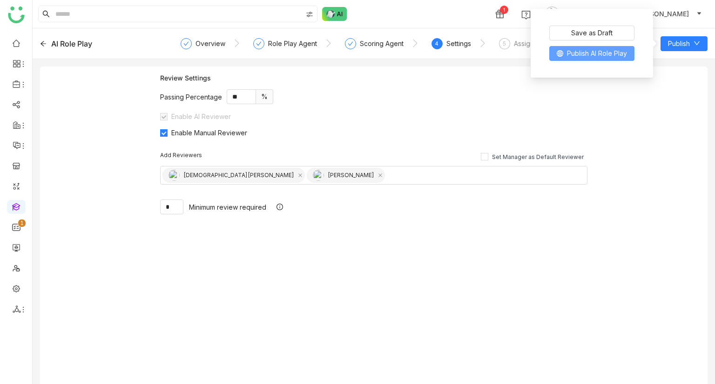
click at [599, 53] on span "Publish AI Role Play" at bounding box center [597, 53] width 60 height 10
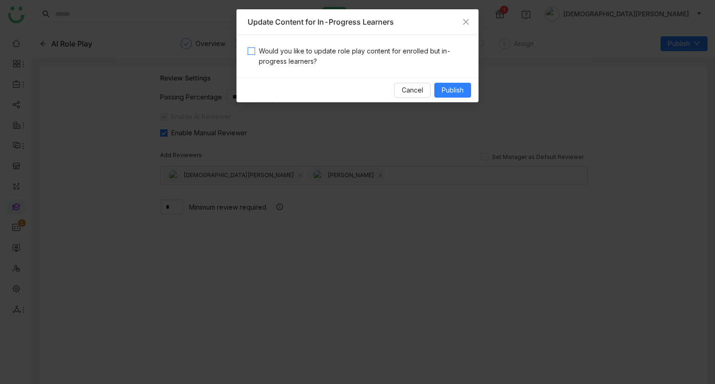
click at [275, 47] on span "Would you like to update role play content for enrolled but in-progress learner…" at bounding box center [361, 56] width 212 height 20
click at [438, 84] on button "Publish" at bounding box center [452, 90] width 37 height 15
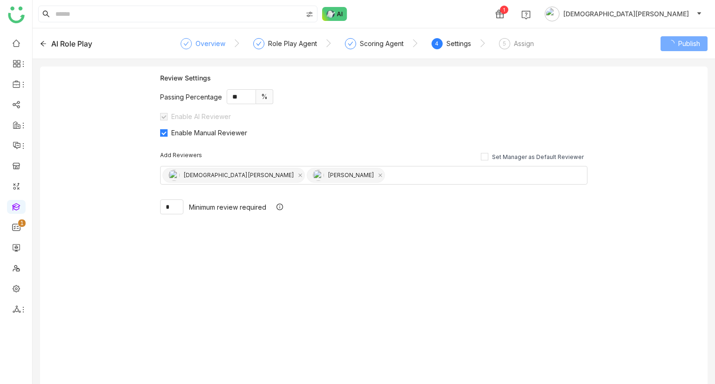
click at [199, 46] on div "Overview" at bounding box center [210, 43] width 30 height 11
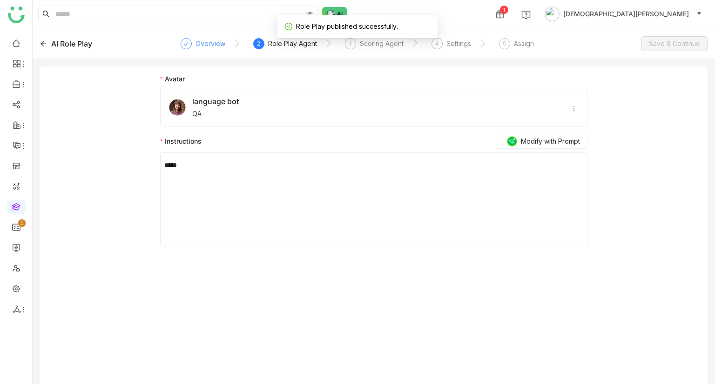
click at [202, 47] on div "Overview" at bounding box center [210, 43] width 30 height 11
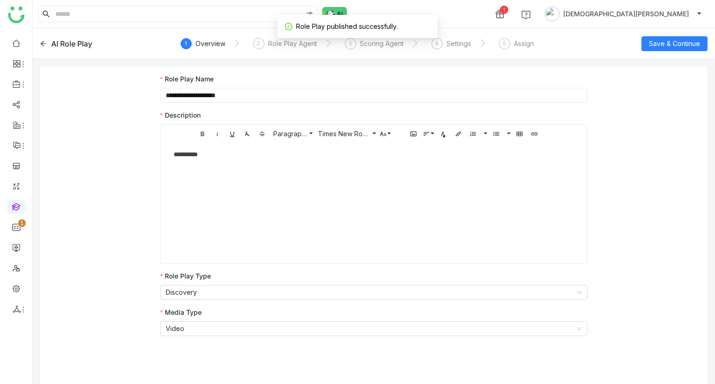
click at [201, 100] on input "**********" at bounding box center [373, 95] width 427 height 15
click at [57, 40] on div "AI Role Play" at bounding box center [71, 43] width 41 height 11
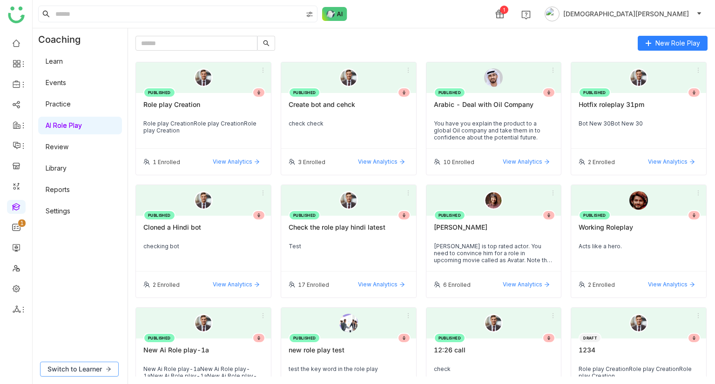
click at [74, 371] on span "Switch to Learner" at bounding box center [74, 369] width 54 height 10
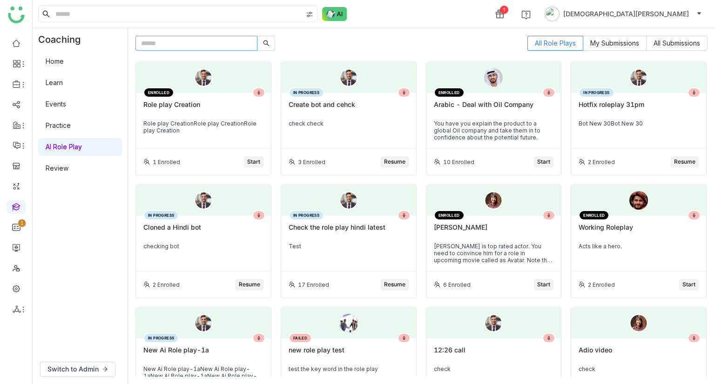
paste input "**********"
click at [175, 36] on input "**********" at bounding box center [196, 43] width 122 height 15
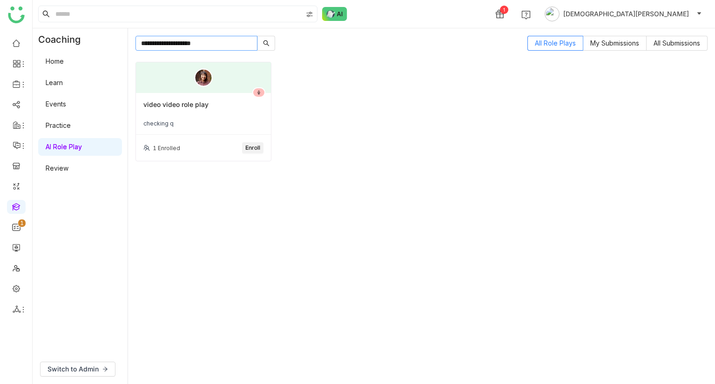
type input "**********"
click at [251, 149] on span "Enroll" at bounding box center [252, 148] width 15 height 9
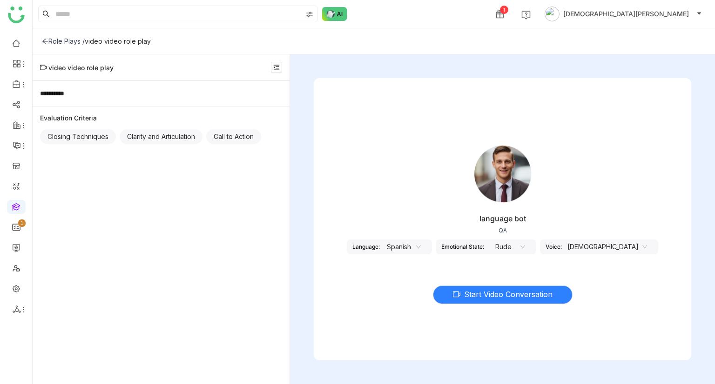
click at [421, 252] on nz-select-item "Spanish" at bounding box center [402, 247] width 35 height 14
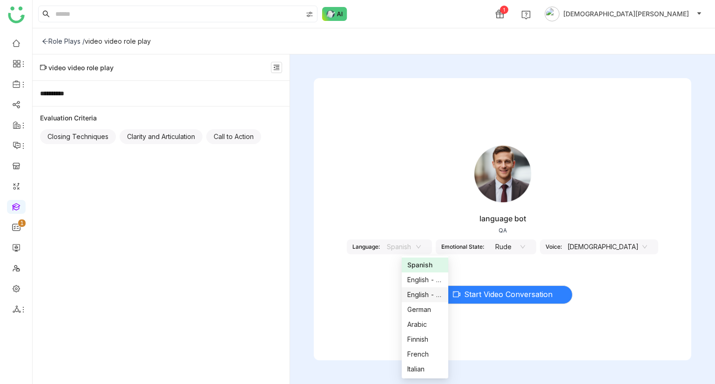
click at [424, 291] on div "English - India" at bounding box center [424, 295] width 35 height 10
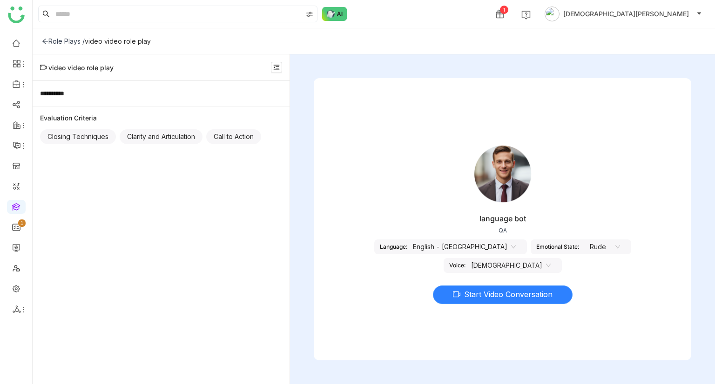
click at [492, 302] on button "Start Video Conversation" at bounding box center [503, 295] width 140 height 19
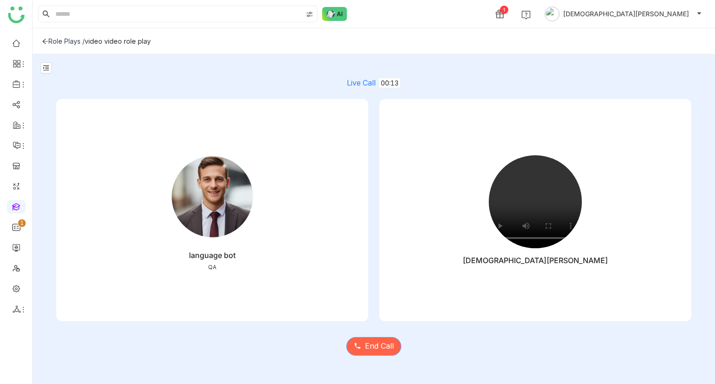
click at [391, 354] on button "End Call" at bounding box center [373, 346] width 55 height 19
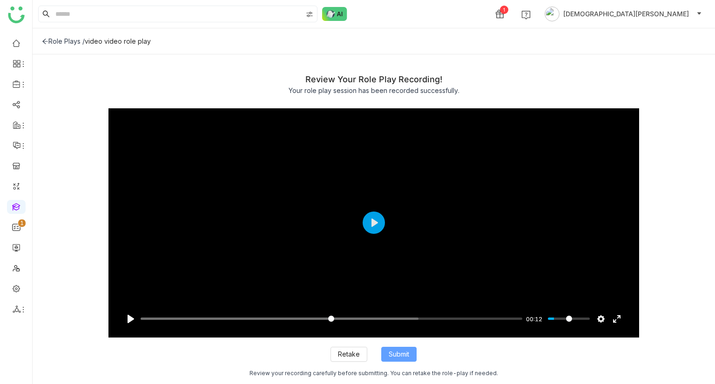
click at [387, 360] on button "Submit" at bounding box center [398, 354] width 35 height 15
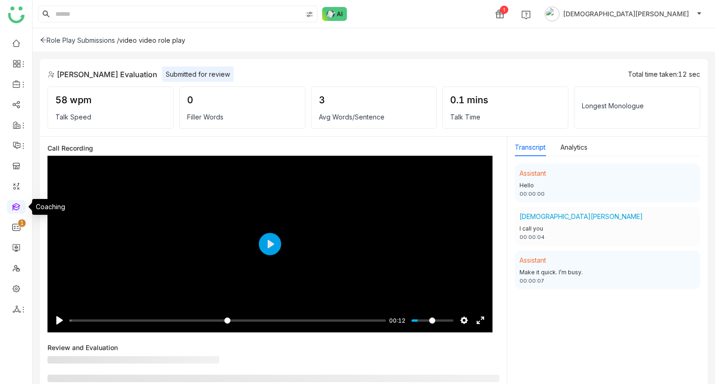
click at [16, 206] on link at bounding box center [16, 206] width 8 height 8
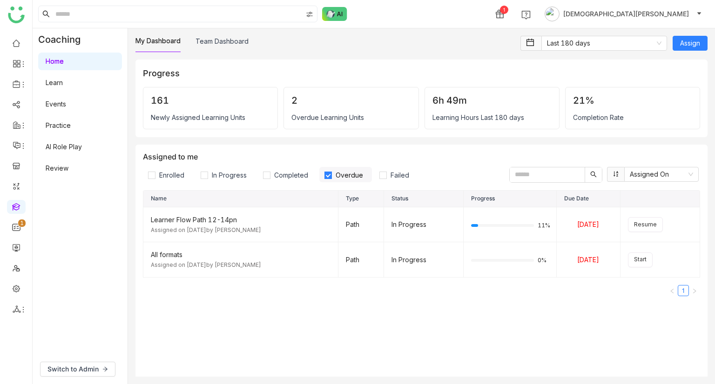
click at [68, 172] on link "Review" at bounding box center [57, 168] width 23 height 8
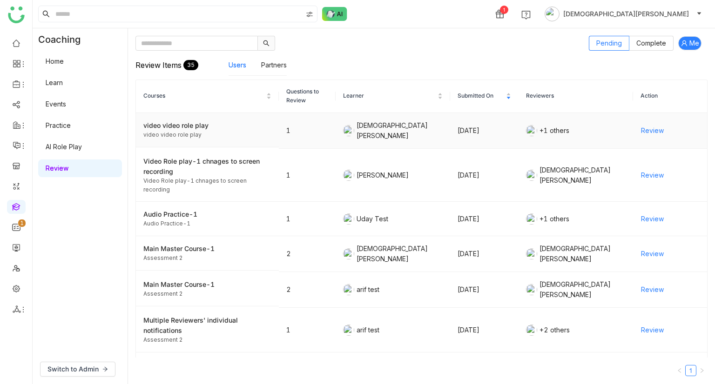
click at [645, 127] on span "Review" at bounding box center [652, 131] width 23 height 10
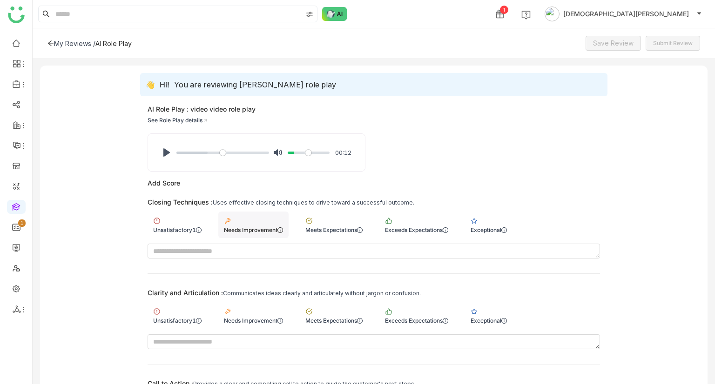
click at [258, 222] on div "Needs Improvement" at bounding box center [253, 225] width 70 height 27
click at [326, 323] on div "Meets Expectations" at bounding box center [333, 320] width 57 height 7
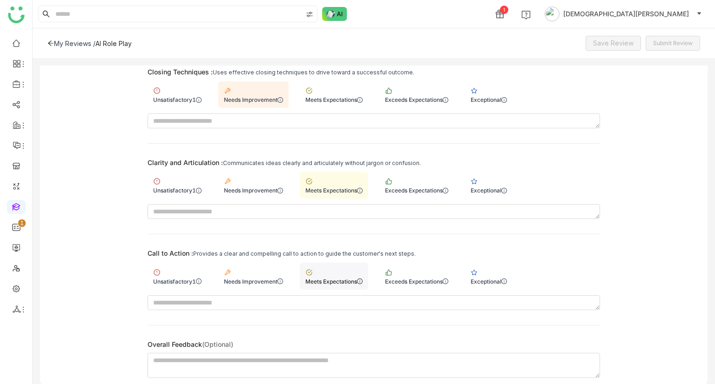
click at [341, 270] on div "Meets Expectations" at bounding box center [334, 276] width 68 height 27
click at [610, 36] on button "Save Review" at bounding box center [613, 43] width 55 height 15
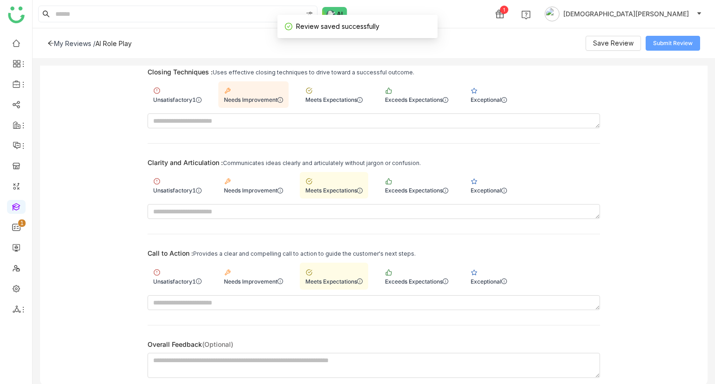
click at [681, 46] on span "Submit Review" at bounding box center [673, 43] width 40 height 9
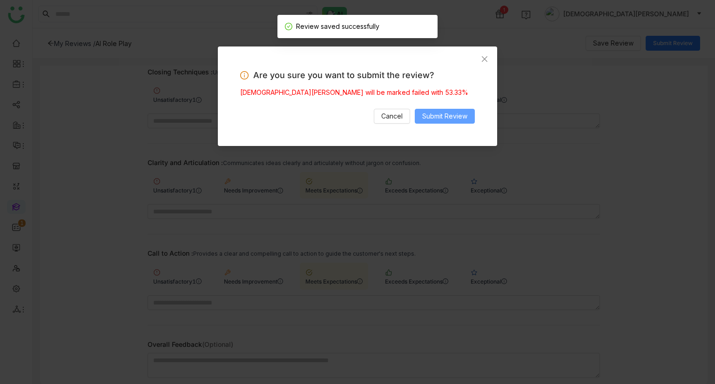
click at [437, 109] on button "Submit Review" at bounding box center [445, 116] width 60 height 15
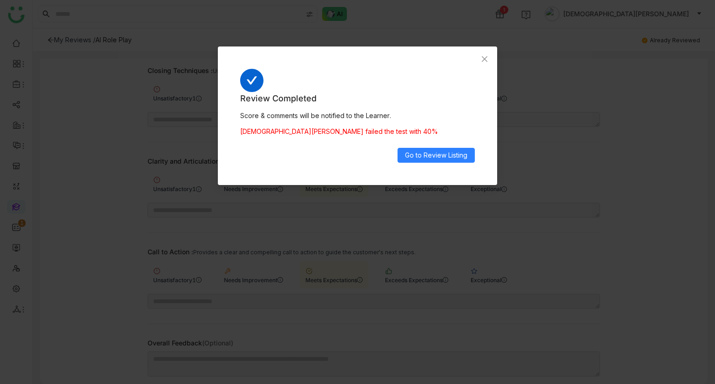
scroll to position [123, 0]
drag, startPoint x: 243, startPoint y: 129, endPoint x: 362, endPoint y: 127, distance: 118.7
click at [362, 127] on div "[DEMOGRAPHIC_DATA][PERSON_NAME] failed the test with 40%" at bounding box center [357, 132] width 235 height 10
click at [380, 126] on div "Review Completed Score & comments will be notified to the Learner. [PERSON_NAME…" at bounding box center [357, 127] width 235 height 71
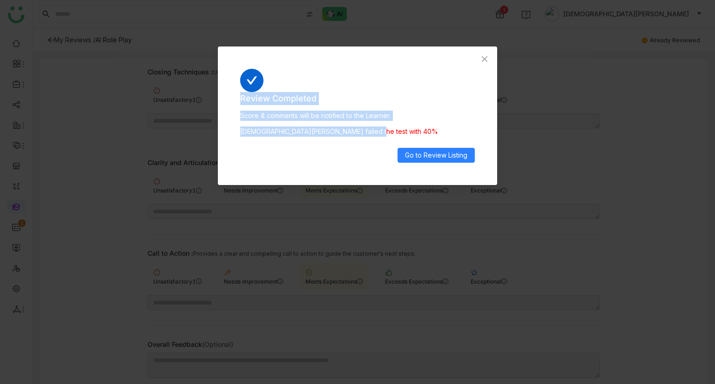
drag, startPoint x: 372, startPoint y: 127, endPoint x: 239, endPoint y: 97, distance: 136.9
click at [239, 97] on div "Review Completed Score & comments will be notified to the Learner. [PERSON_NAME…" at bounding box center [357, 116] width 279 height 139
click at [413, 101] on span "Review Completed" at bounding box center [357, 98] width 235 height 13
